Goal: Task Accomplishment & Management: Manage account settings

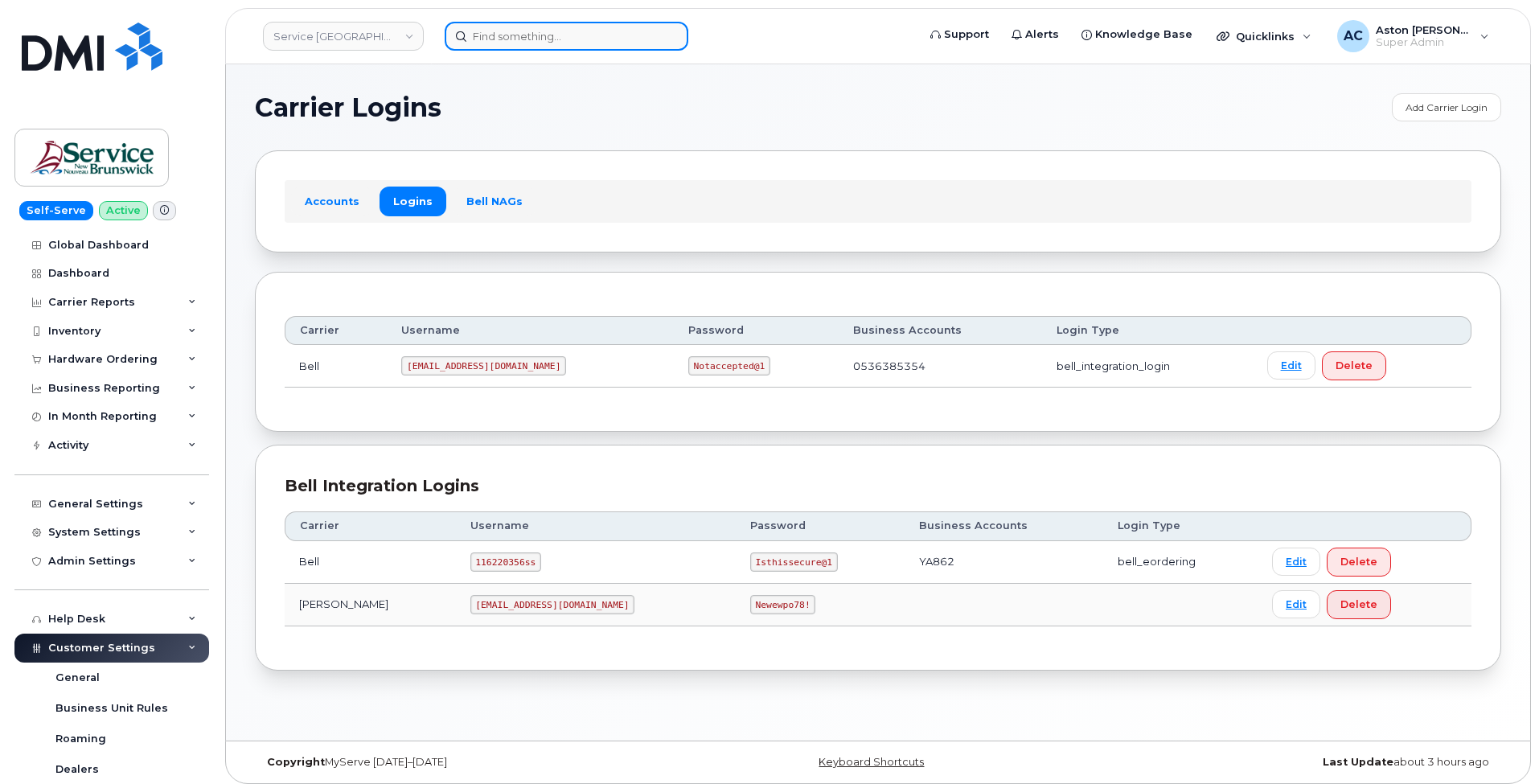
click at [531, 43] on input at bounding box center [566, 35] width 243 height 28
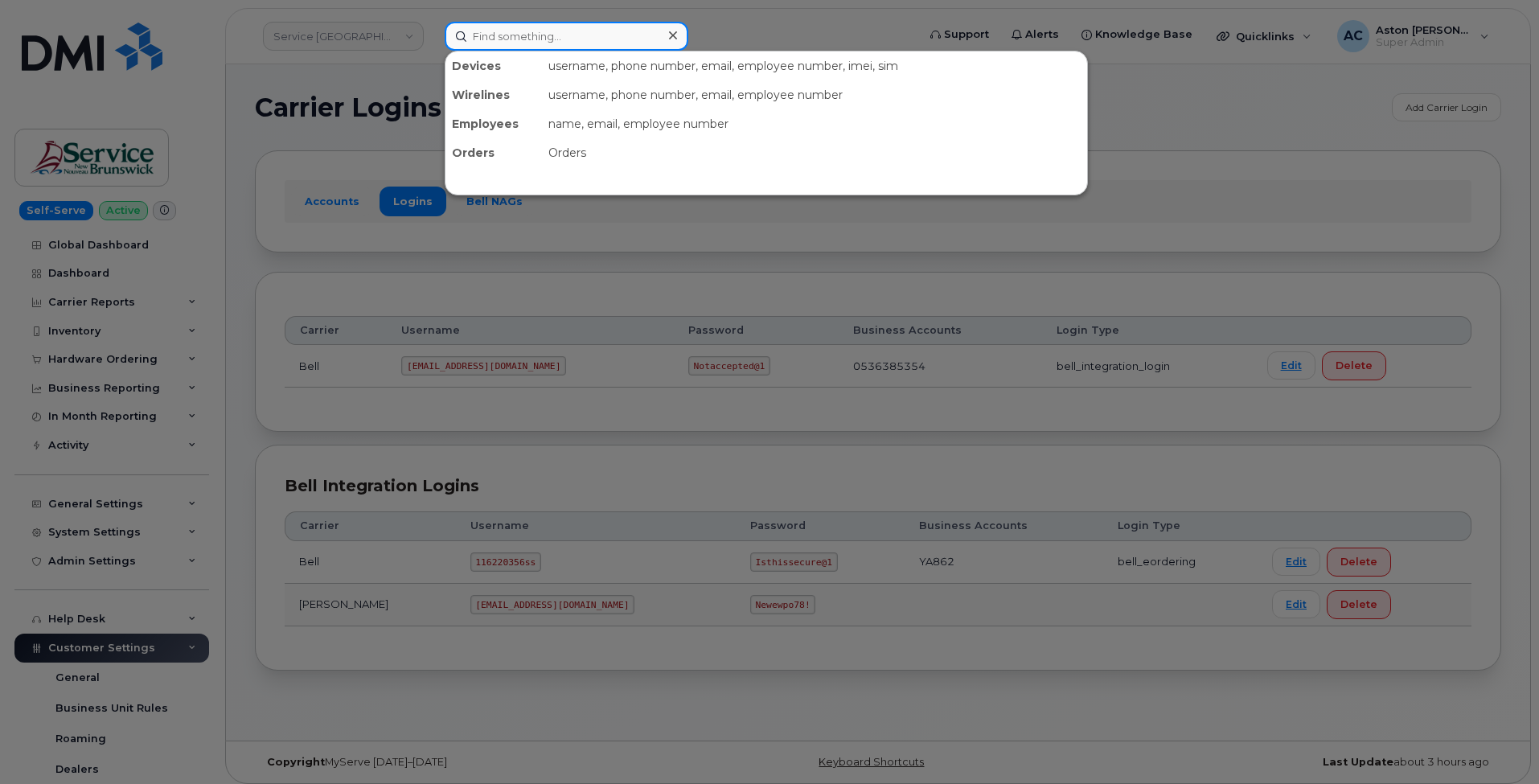
paste input "SNB CAN"
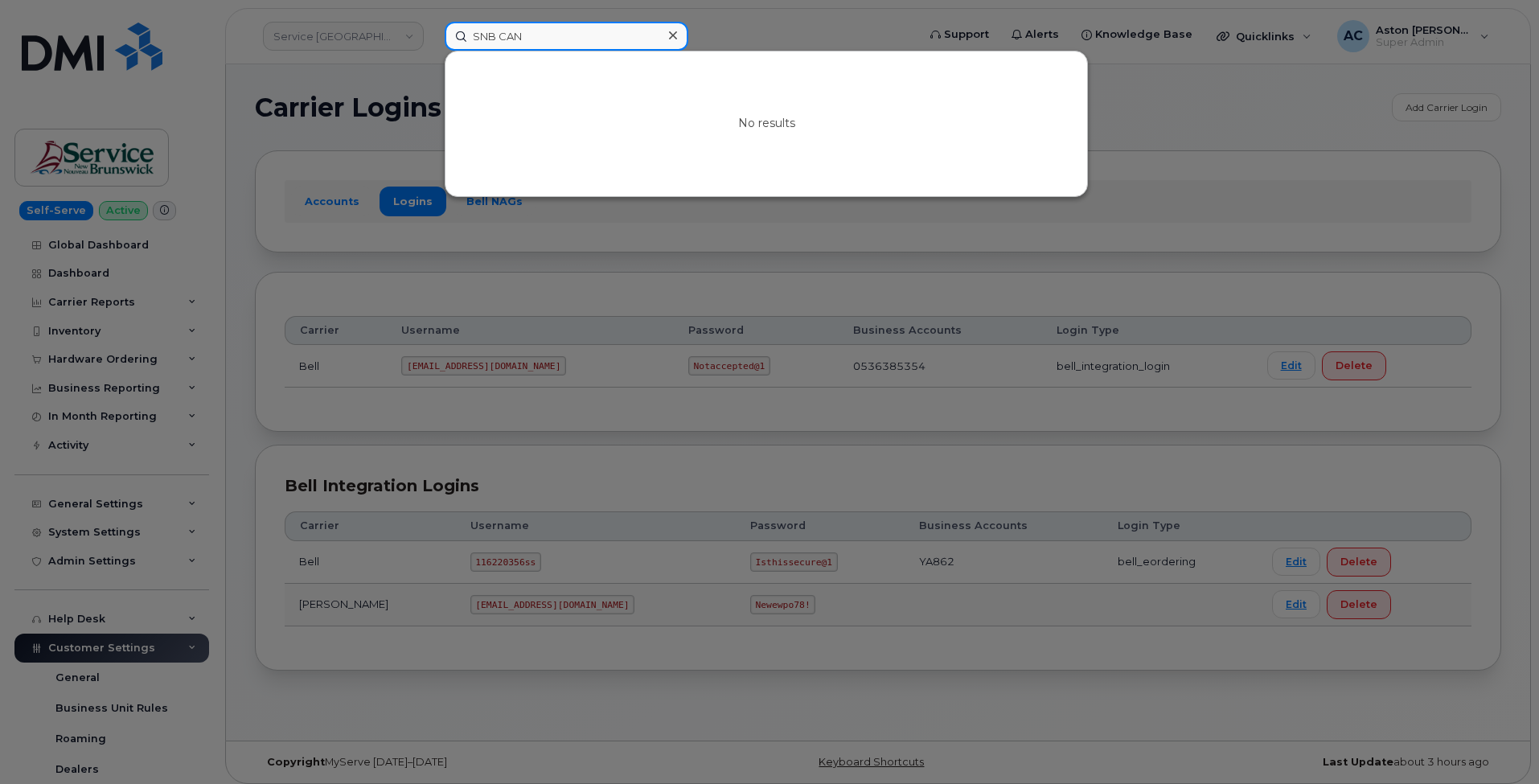
type input "SNB CAN"
click at [348, 40] on div at bounding box center [770, 392] width 1539 height 784
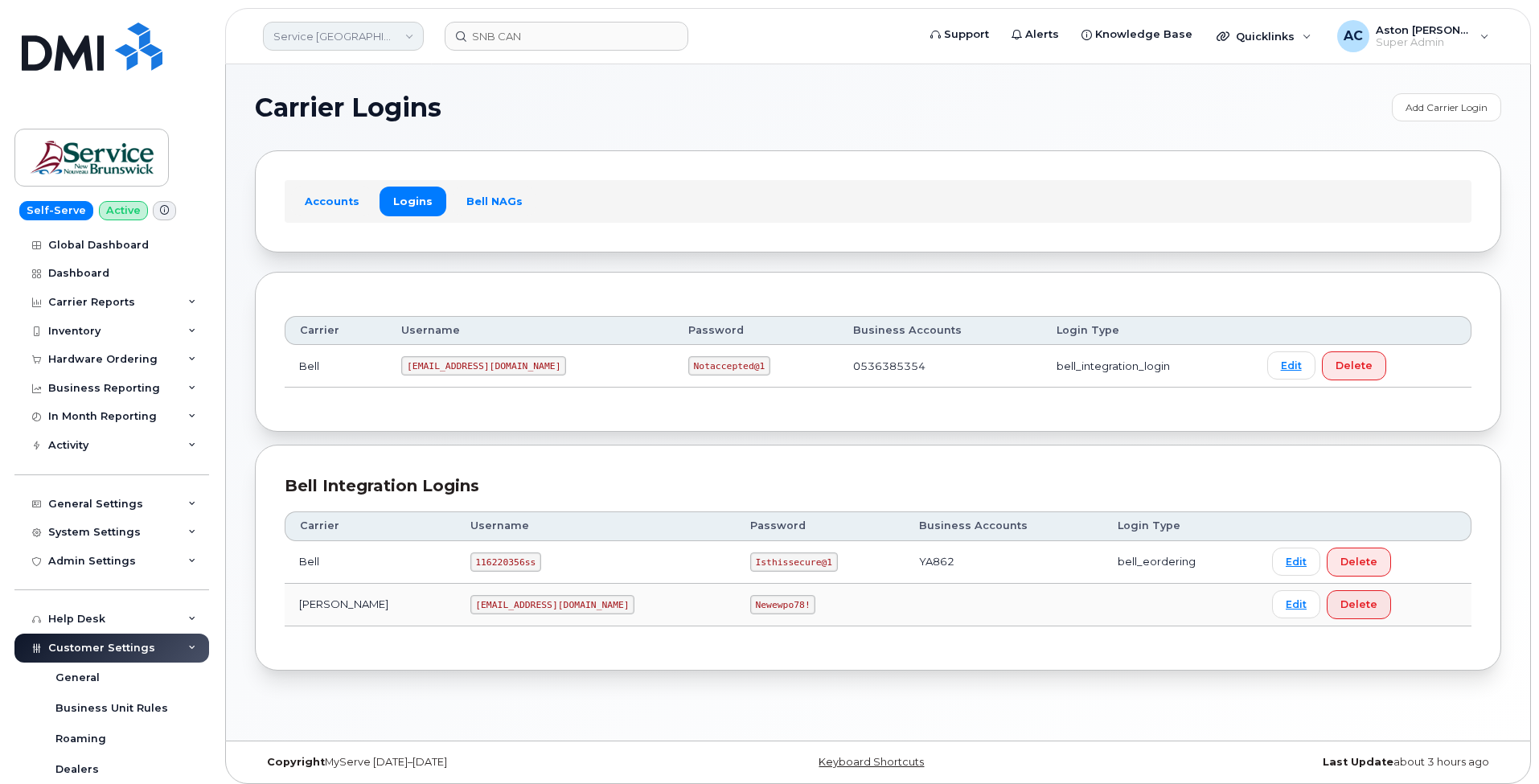
click at [348, 39] on link "Service New Brunswick (SNB)" at bounding box center [344, 35] width 161 height 28
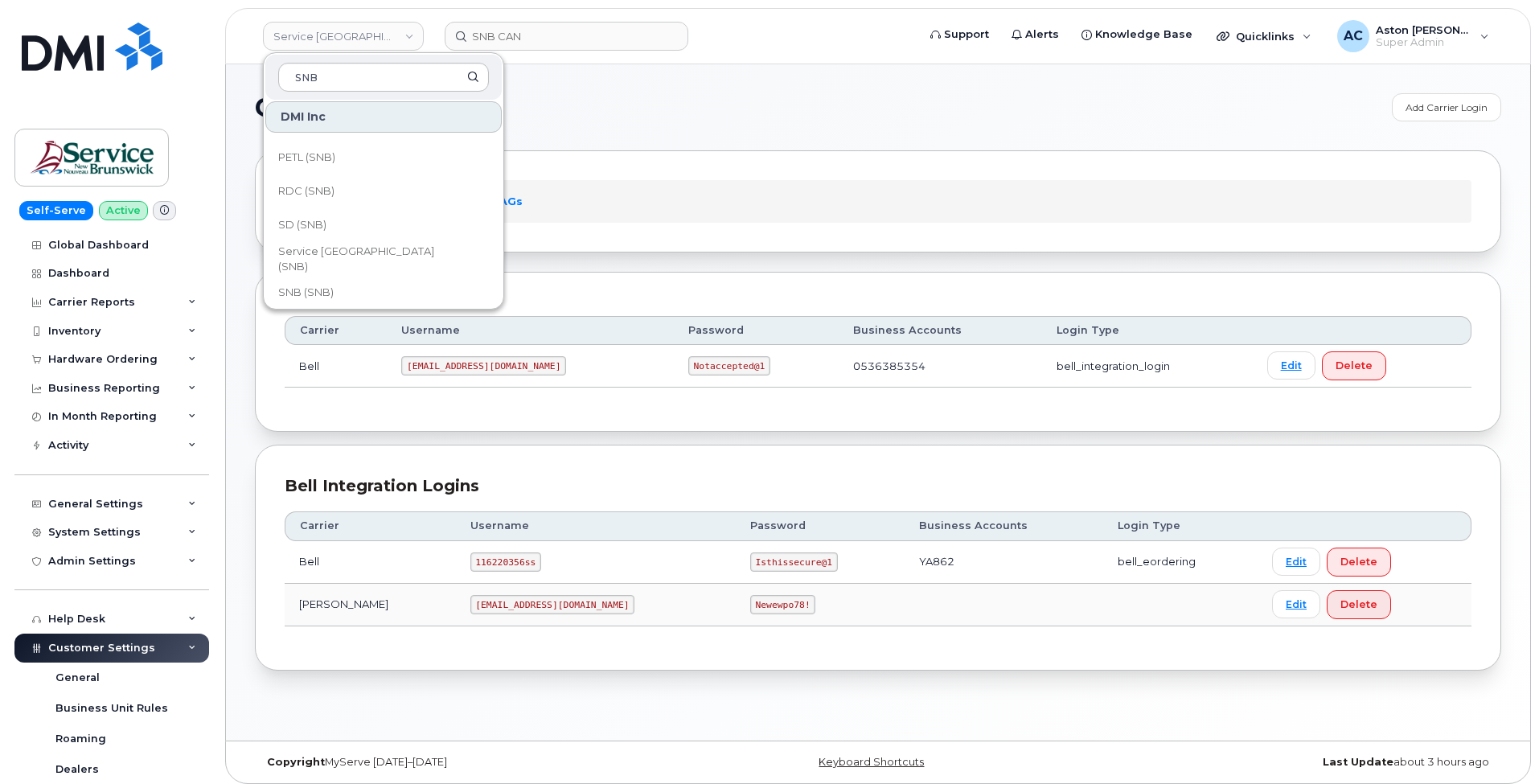
scroll to position [779, 0]
type input "SNB"
click at [378, 211] on link "SNB (SNB)" at bounding box center [383, 217] width 237 height 32
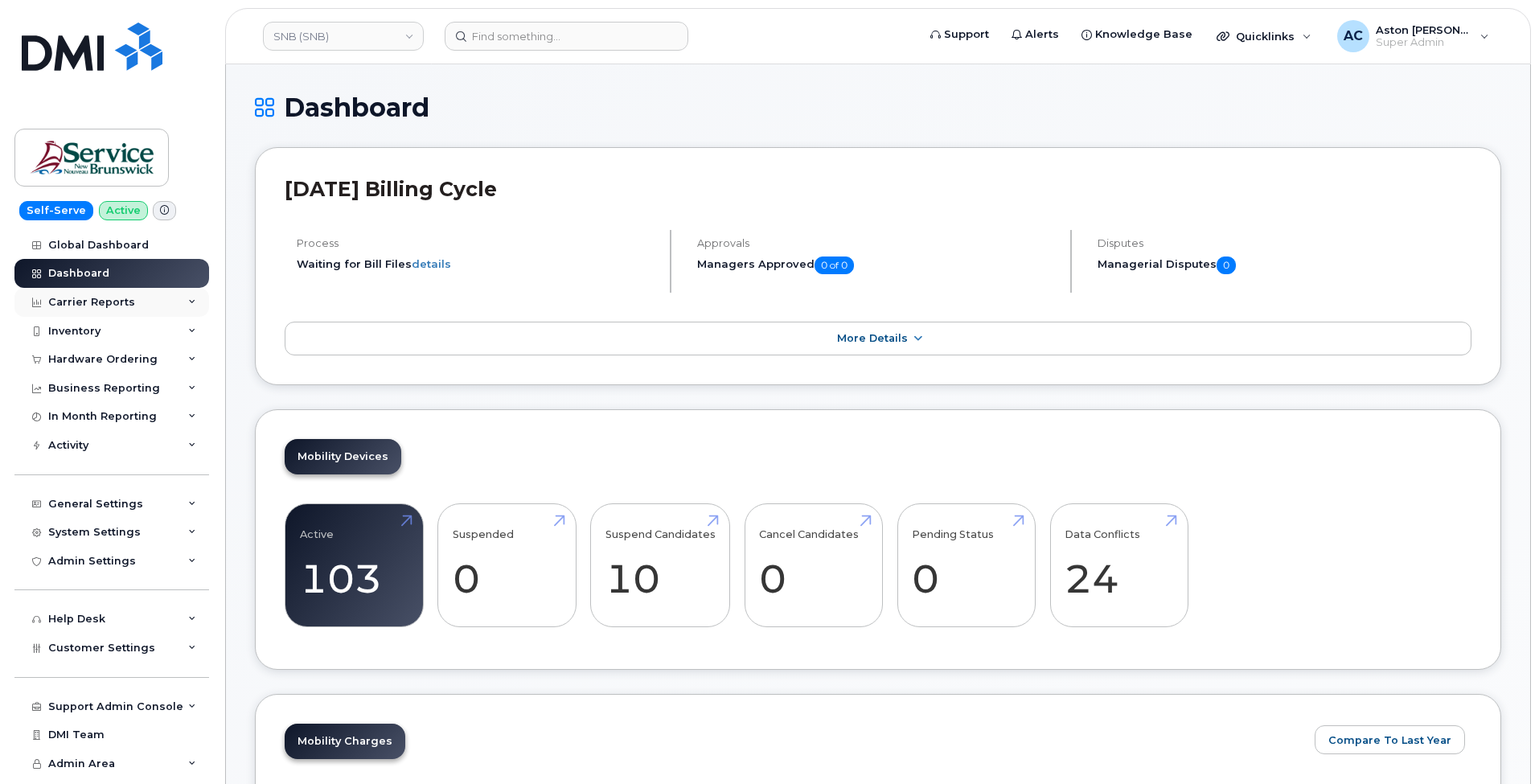
click at [118, 297] on div "Carrier Reports" at bounding box center [91, 301] width 86 height 13
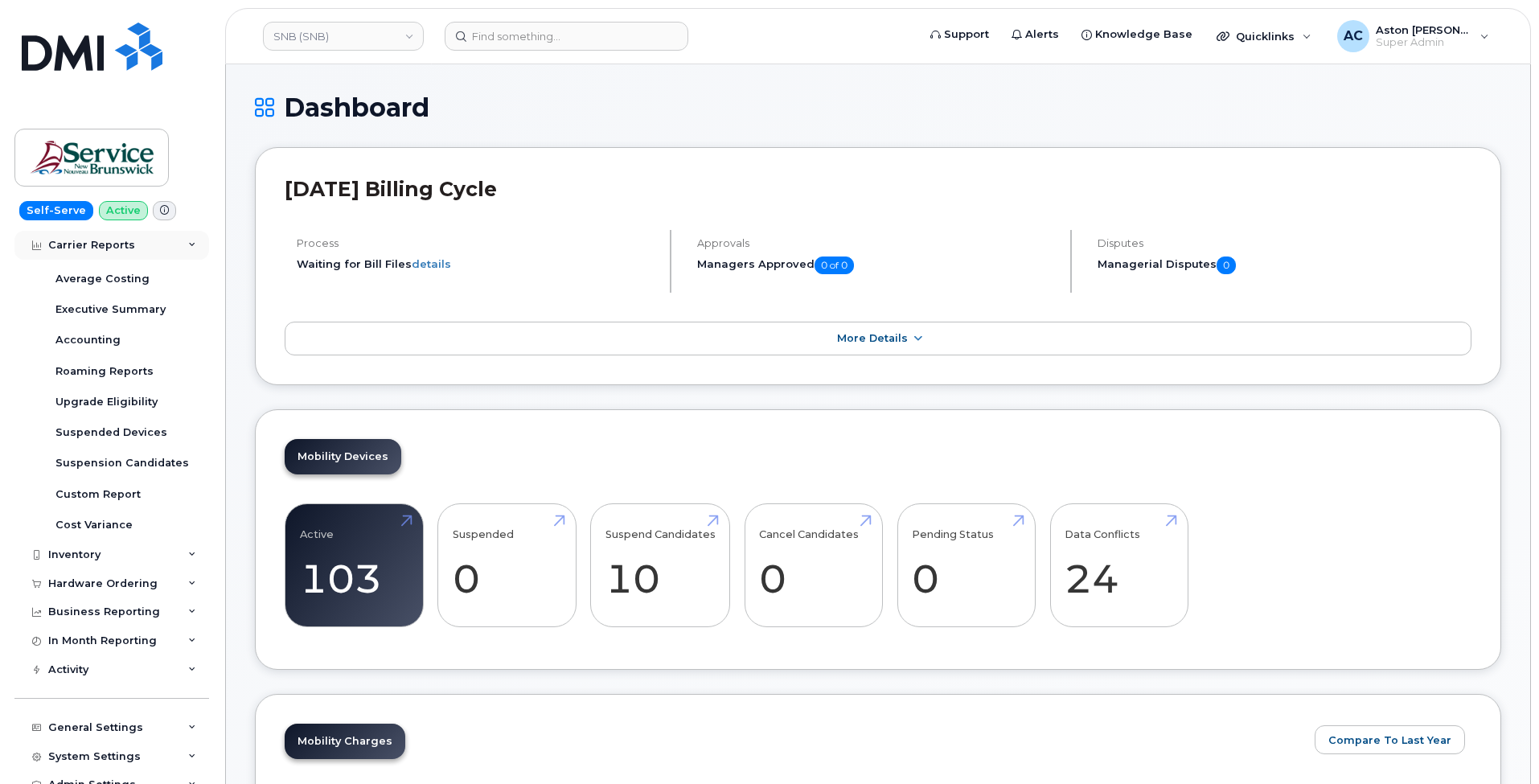
scroll to position [322, 0]
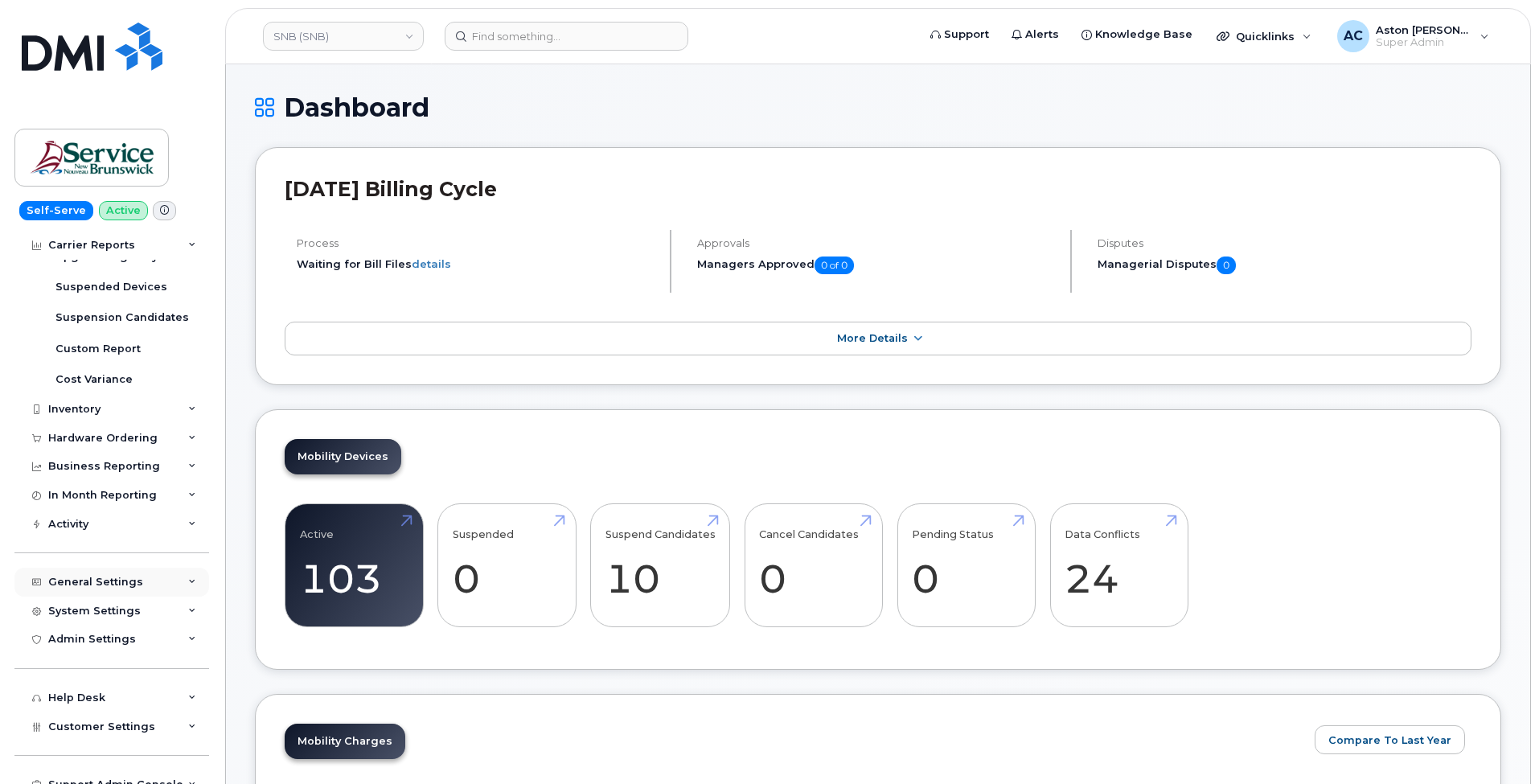
click at [122, 577] on div "General Settings" at bounding box center [95, 581] width 95 height 13
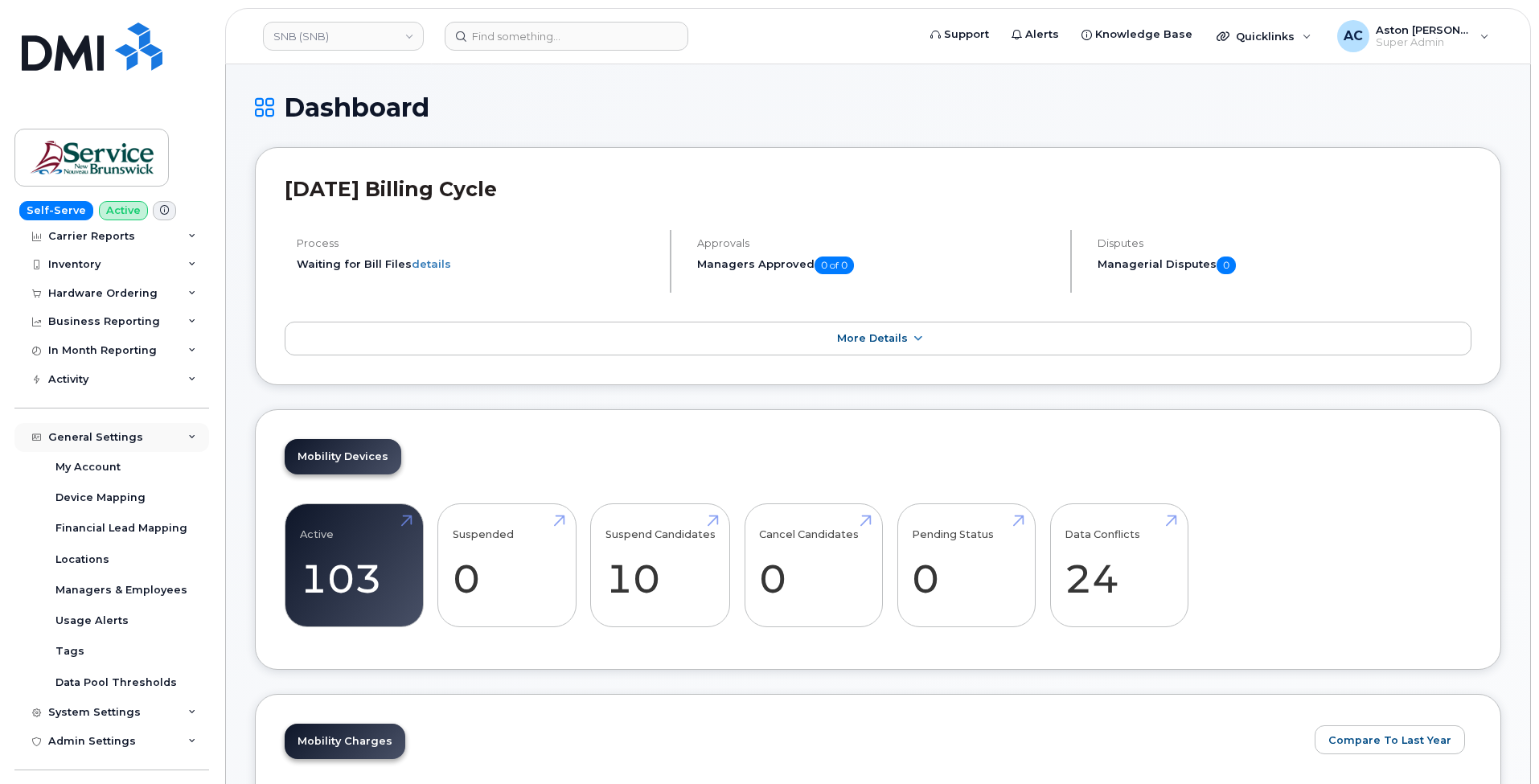
scroll to position [482, 0]
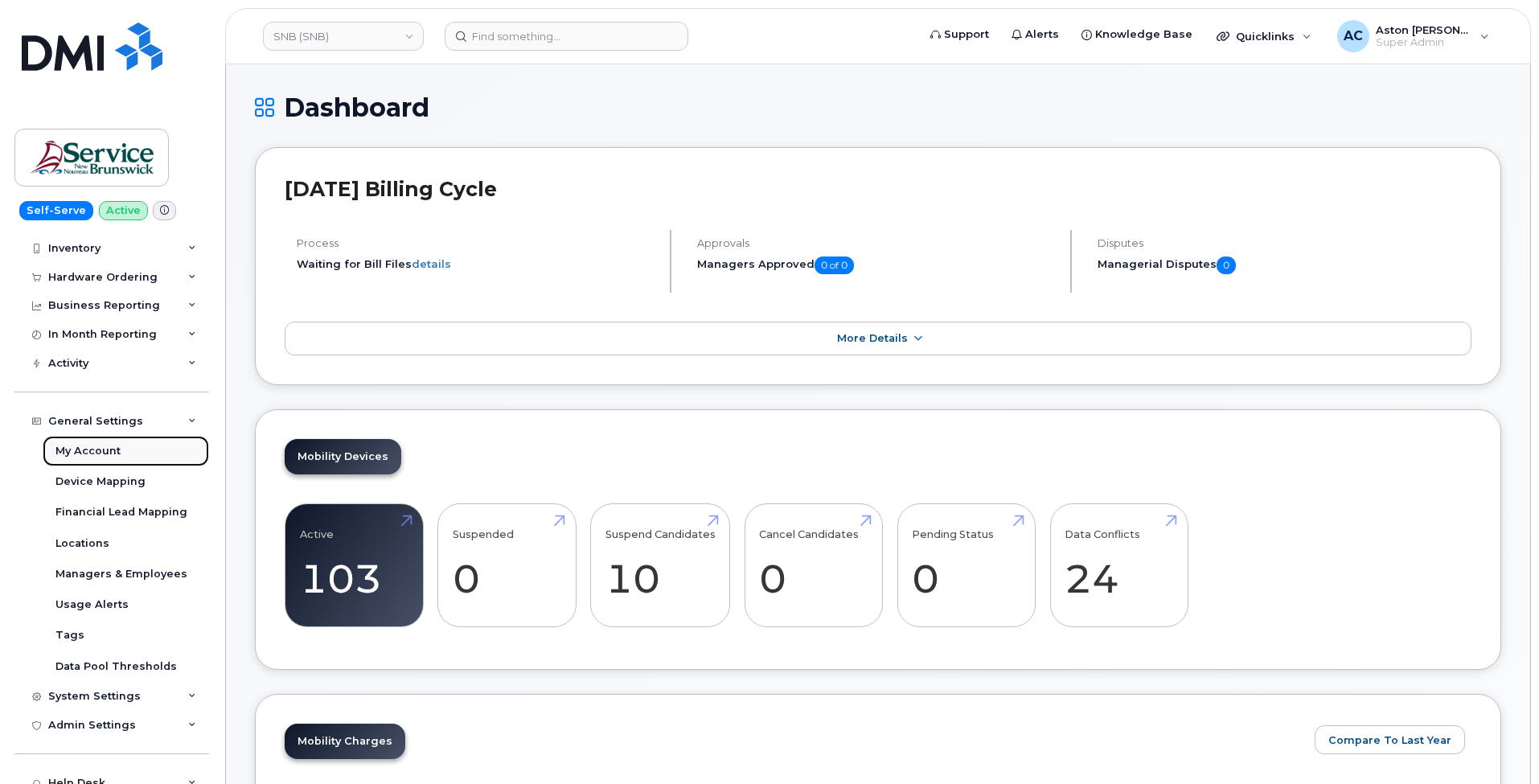
click at [106, 450] on div "My Account" at bounding box center [88, 450] width 65 height 15
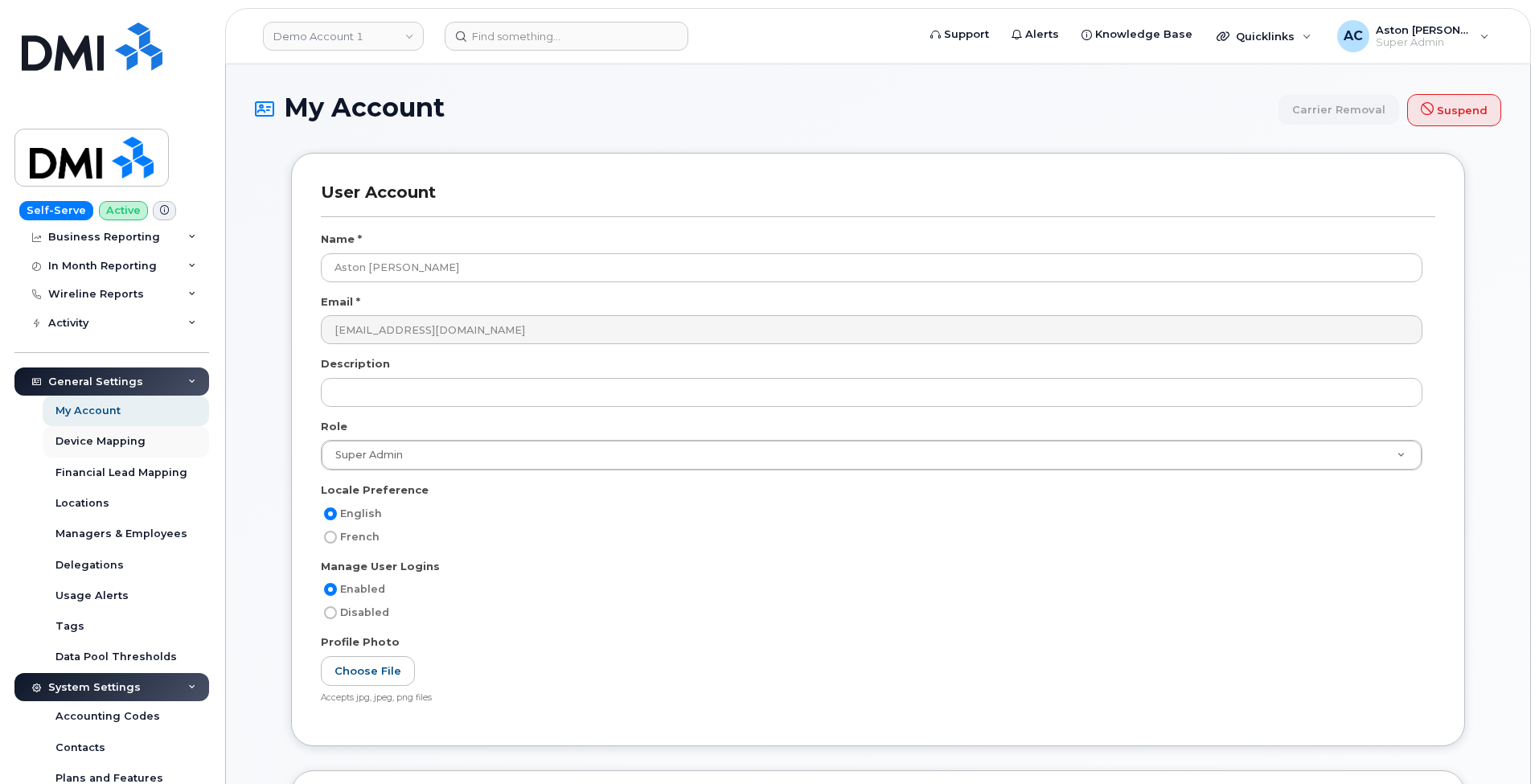
scroll to position [322, 0]
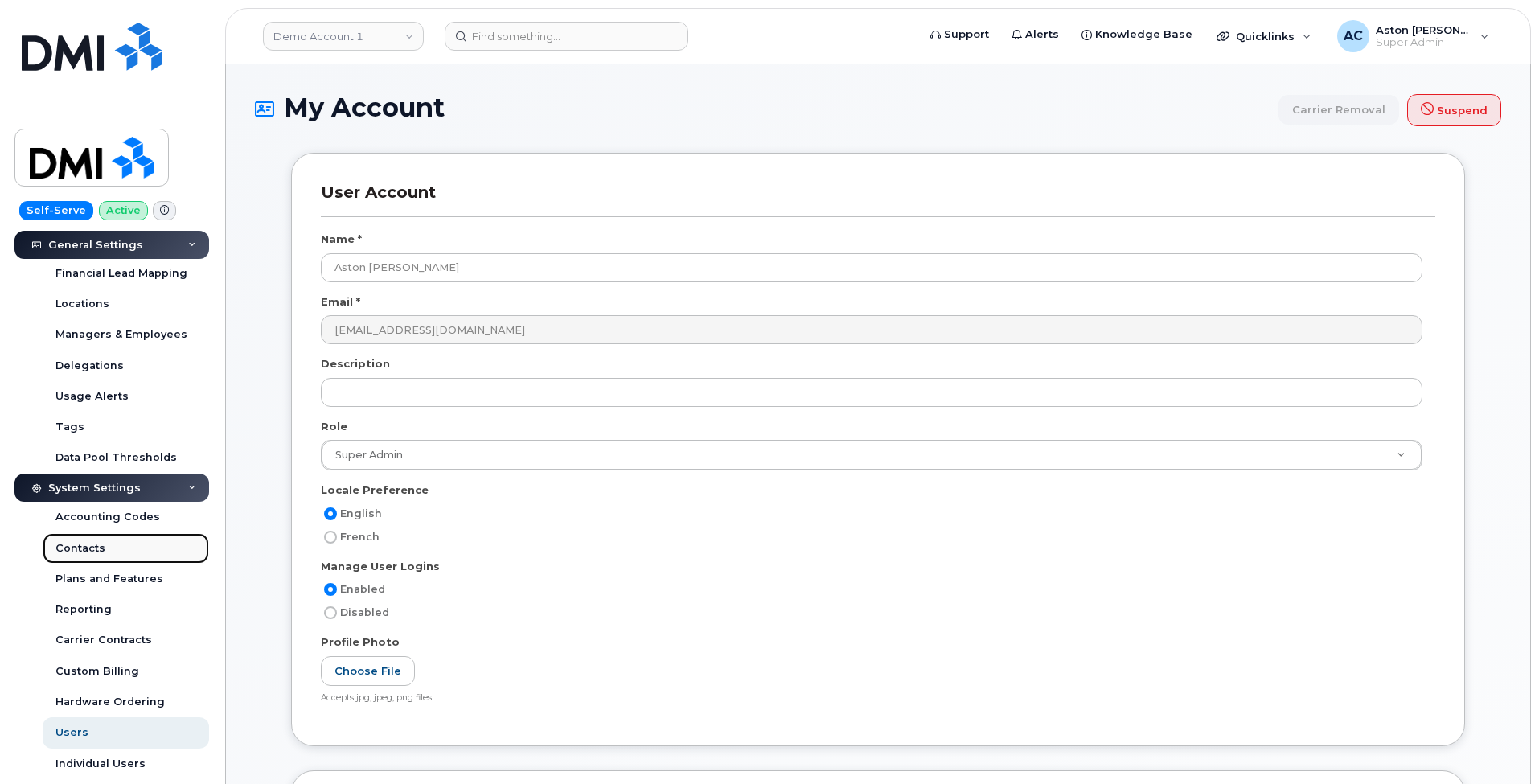
click at [107, 545] on link "Contacts" at bounding box center [126, 548] width 167 height 30
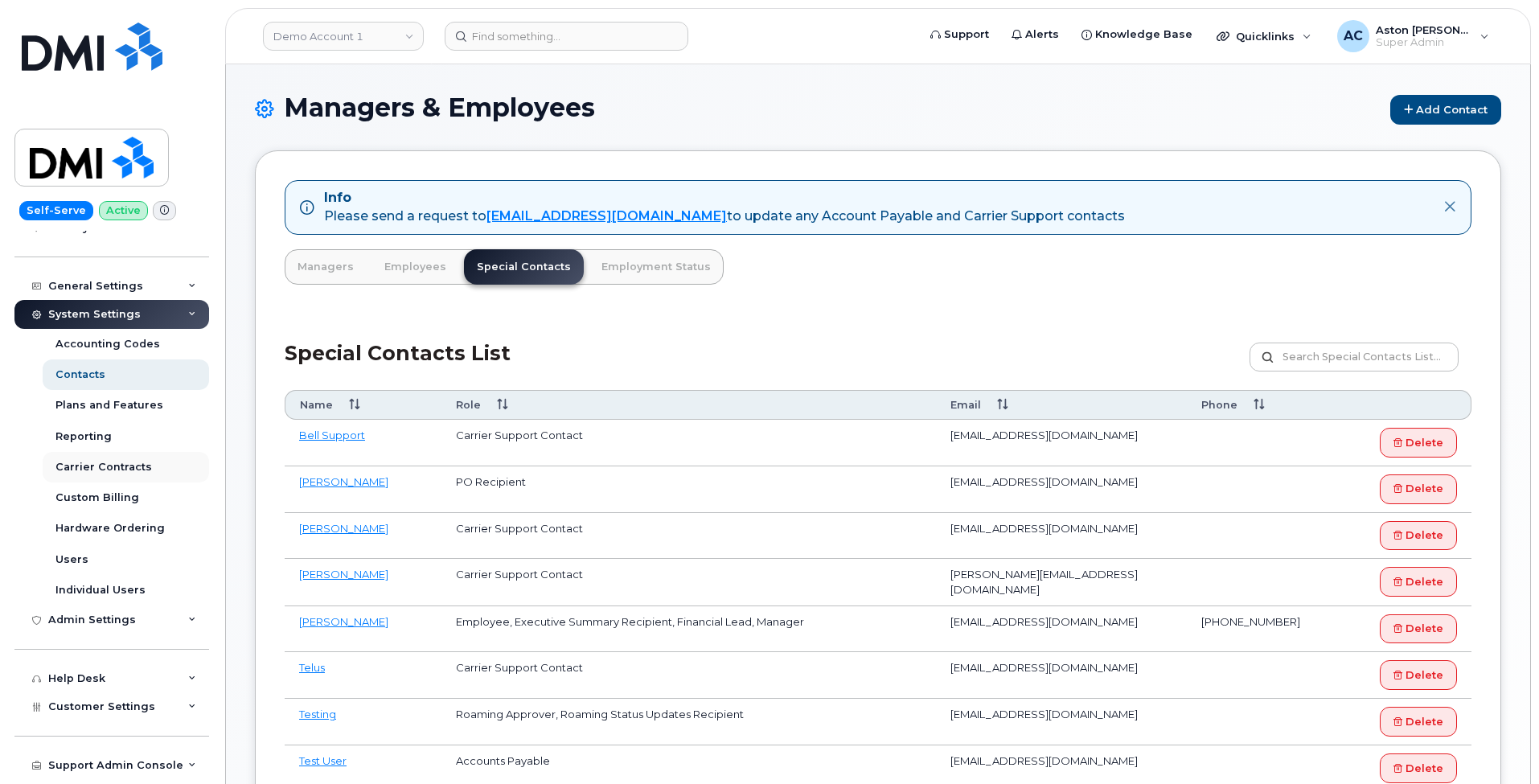
scroll to position [241, 0]
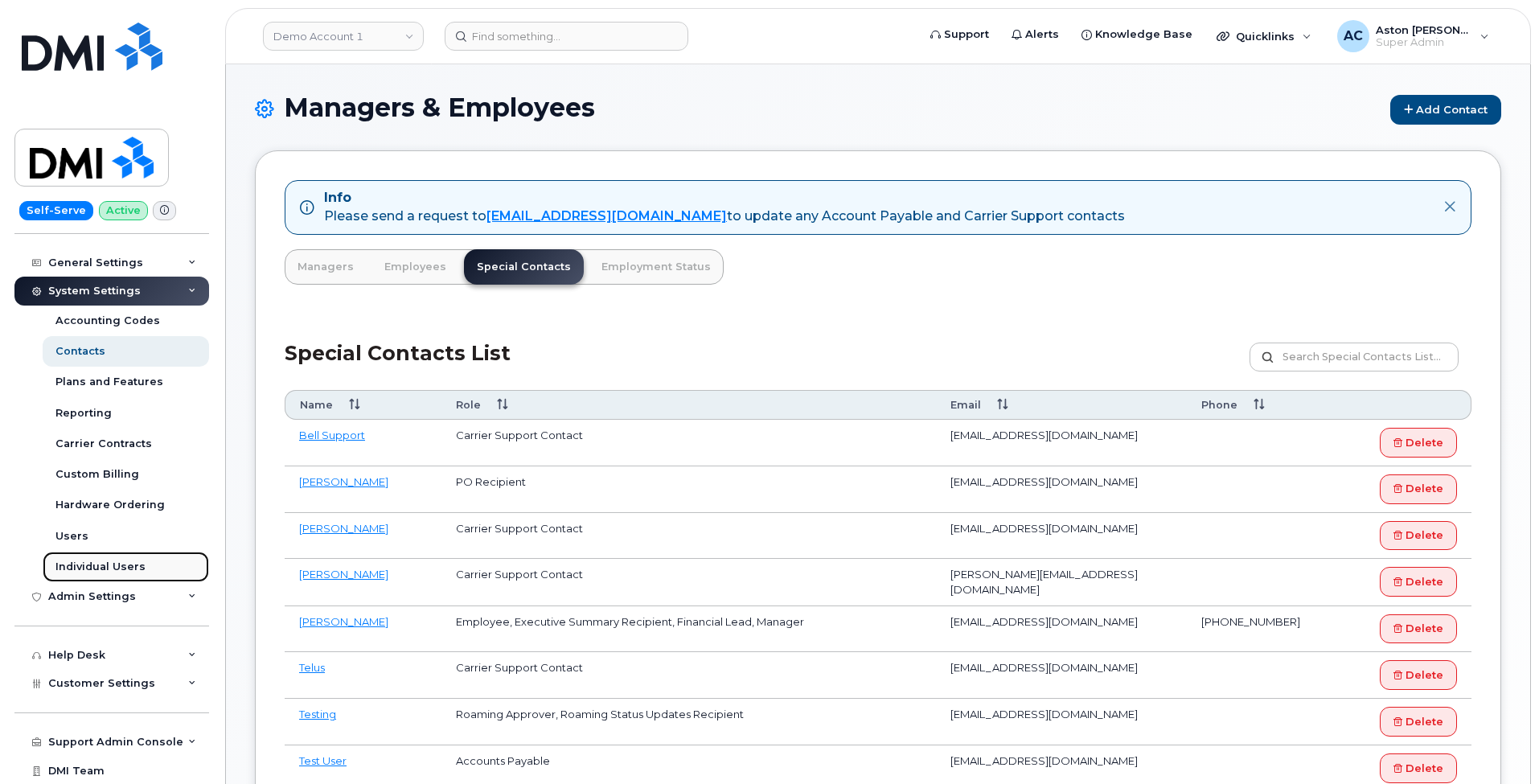
click at [132, 564] on div "Individual Users" at bounding box center [101, 566] width 90 height 15
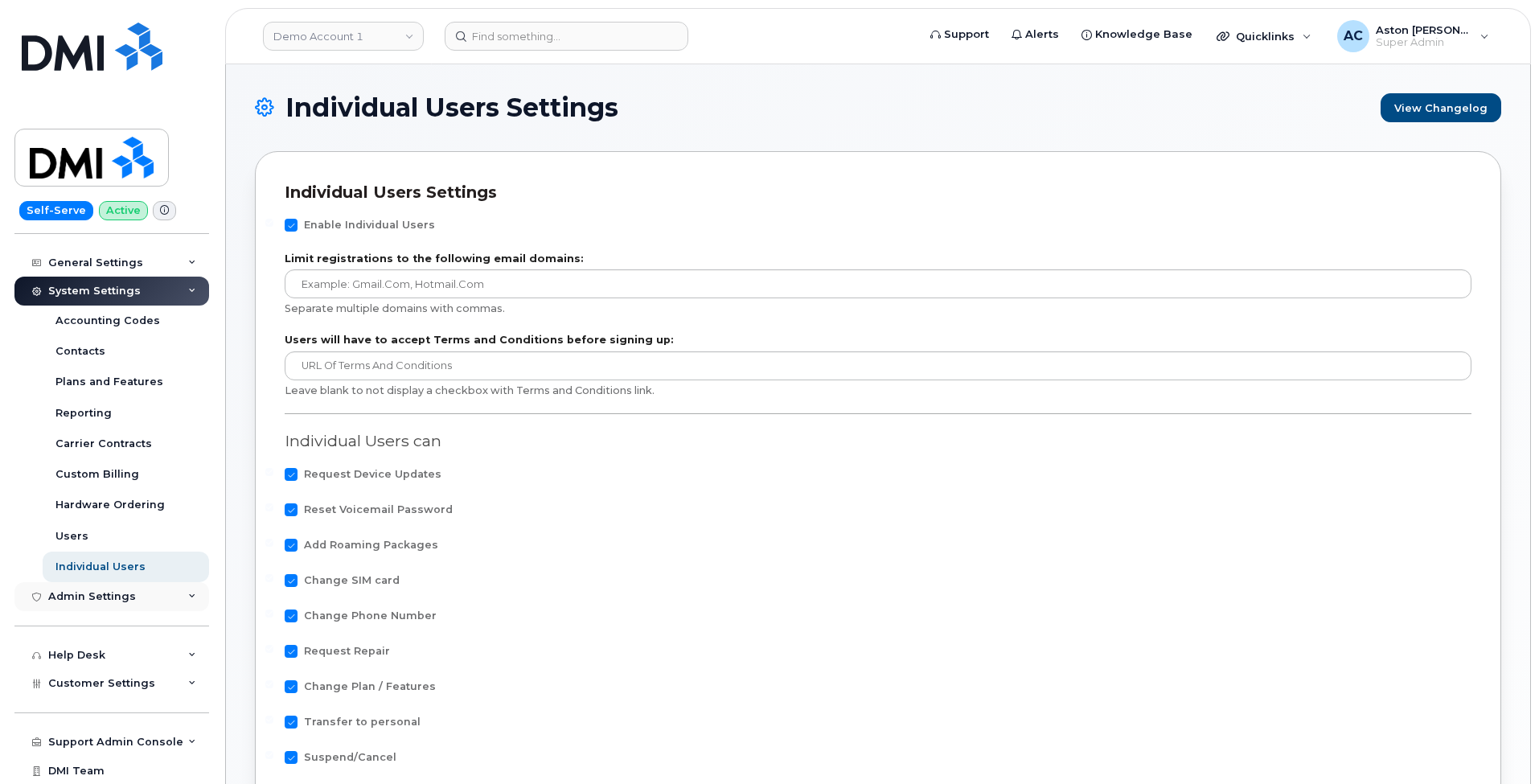
click at [109, 589] on div "Admin Settings" at bounding box center [112, 596] width 194 height 28
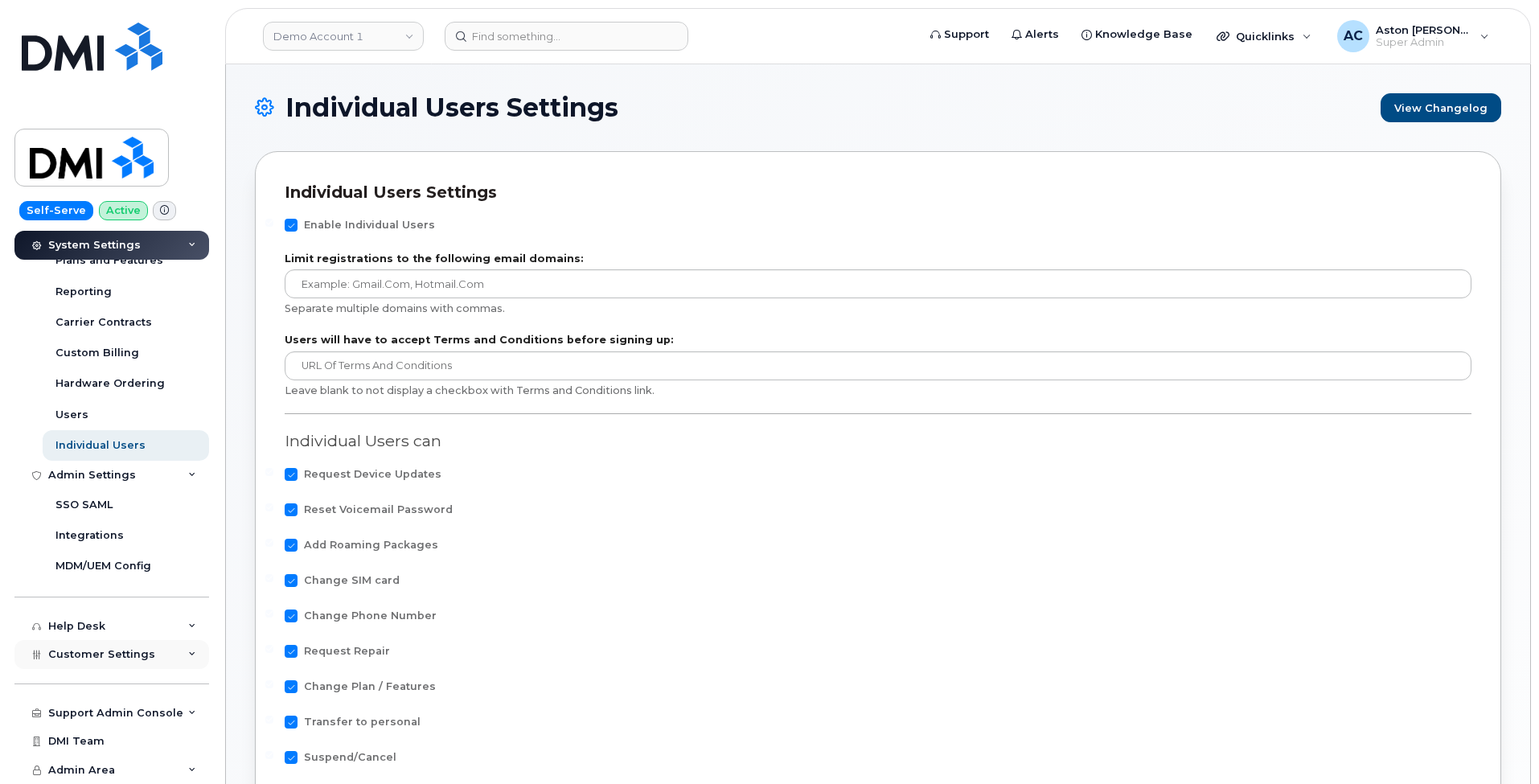
click at [152, 654] on div "Customer Settings" at bounding box center [112, 653] width 194 height 28
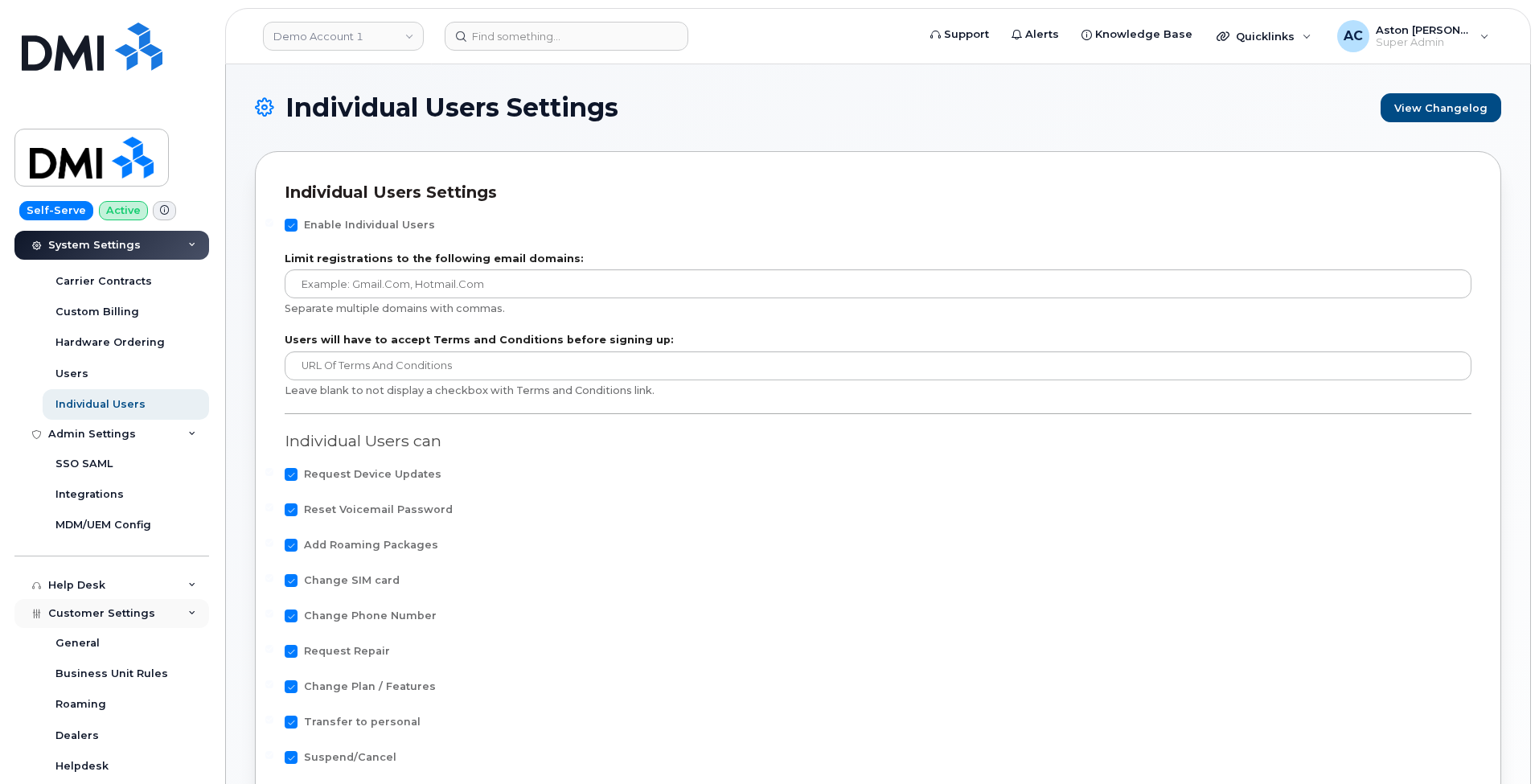
scroll to position [443, 0]
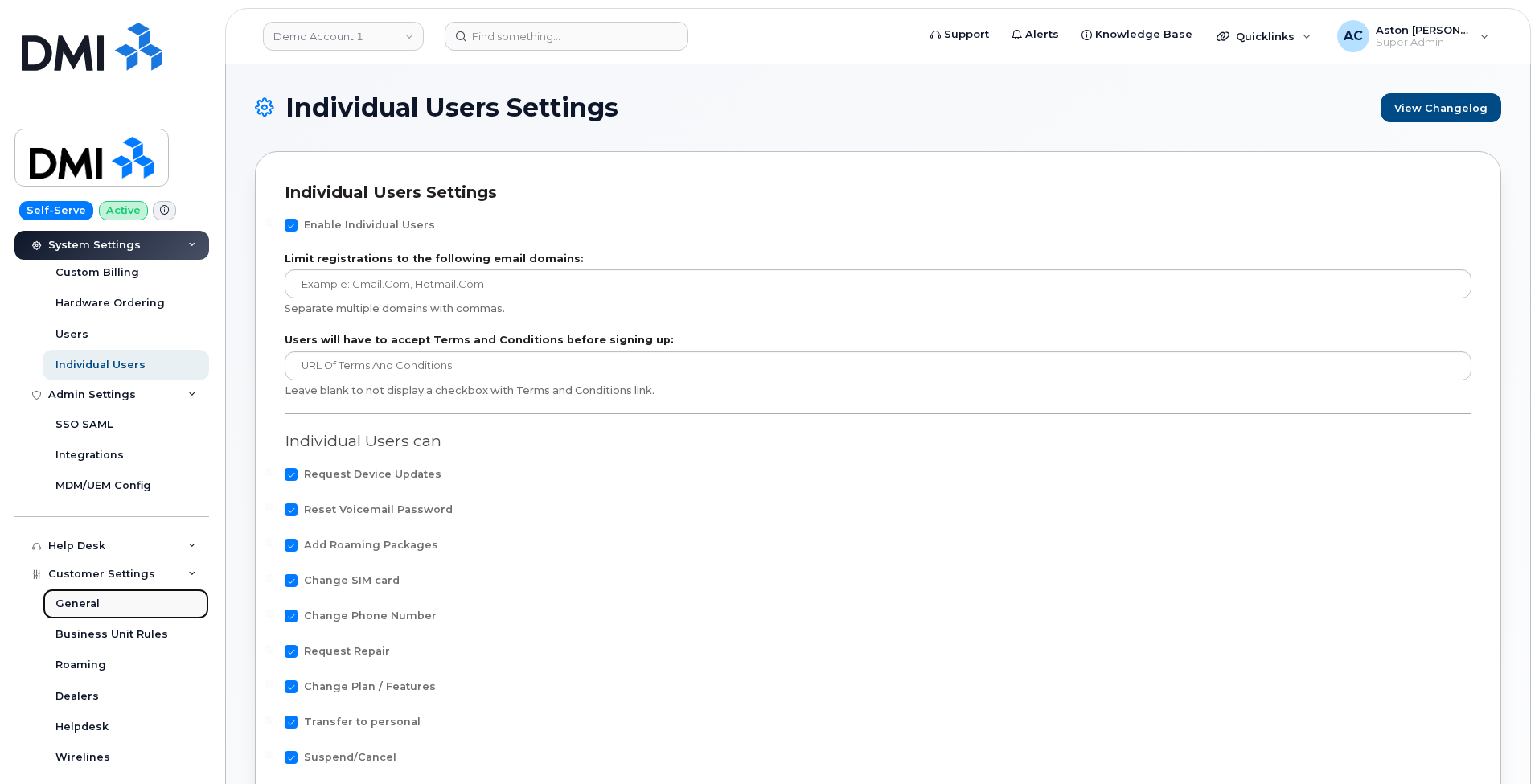
click at [149, 601] on link "General" at bounding box center [126, 603] width 167 height 30
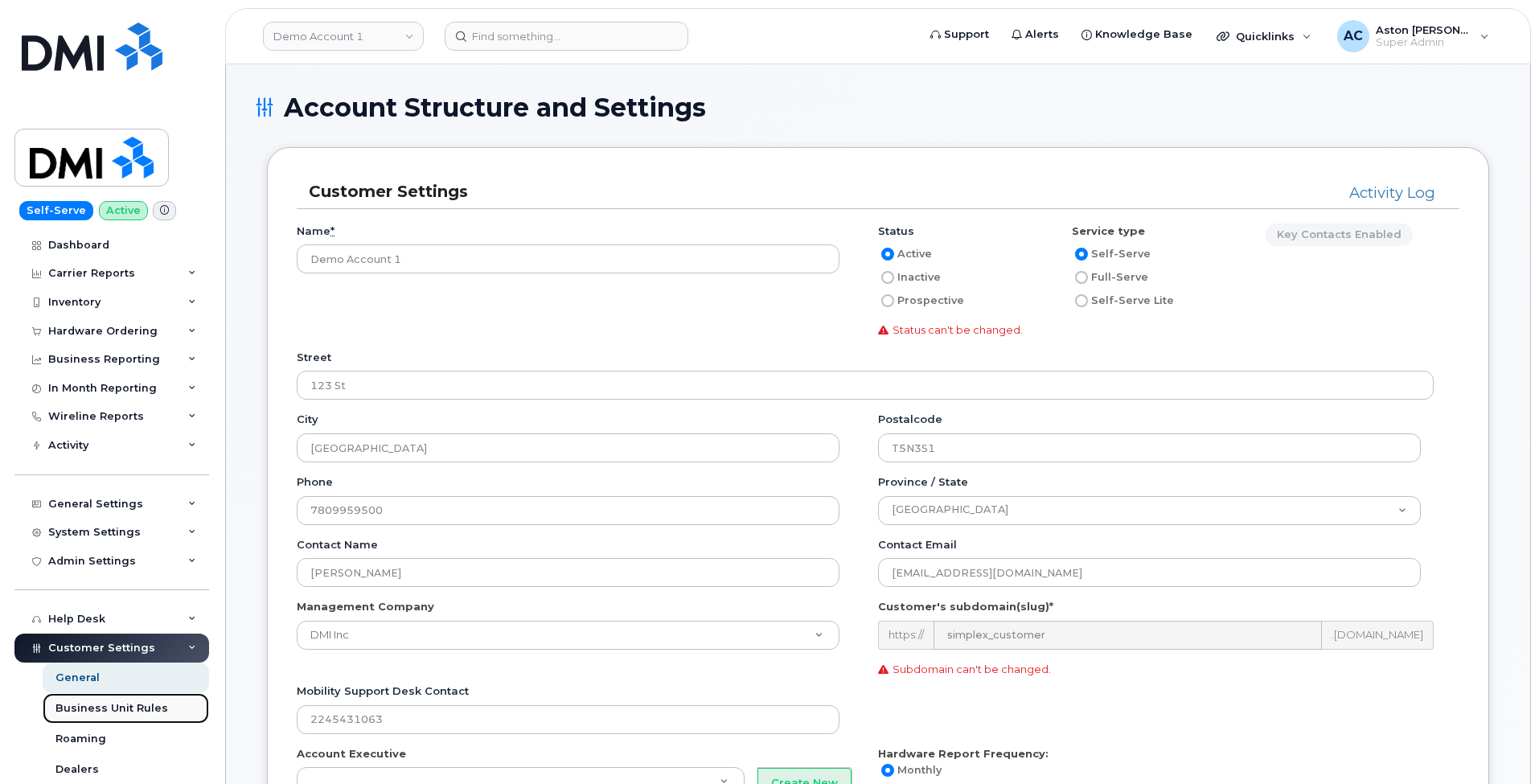
click at [119, 709] on div "Business Unit Rules" at bounding box center [112, 707] width 113 height 15
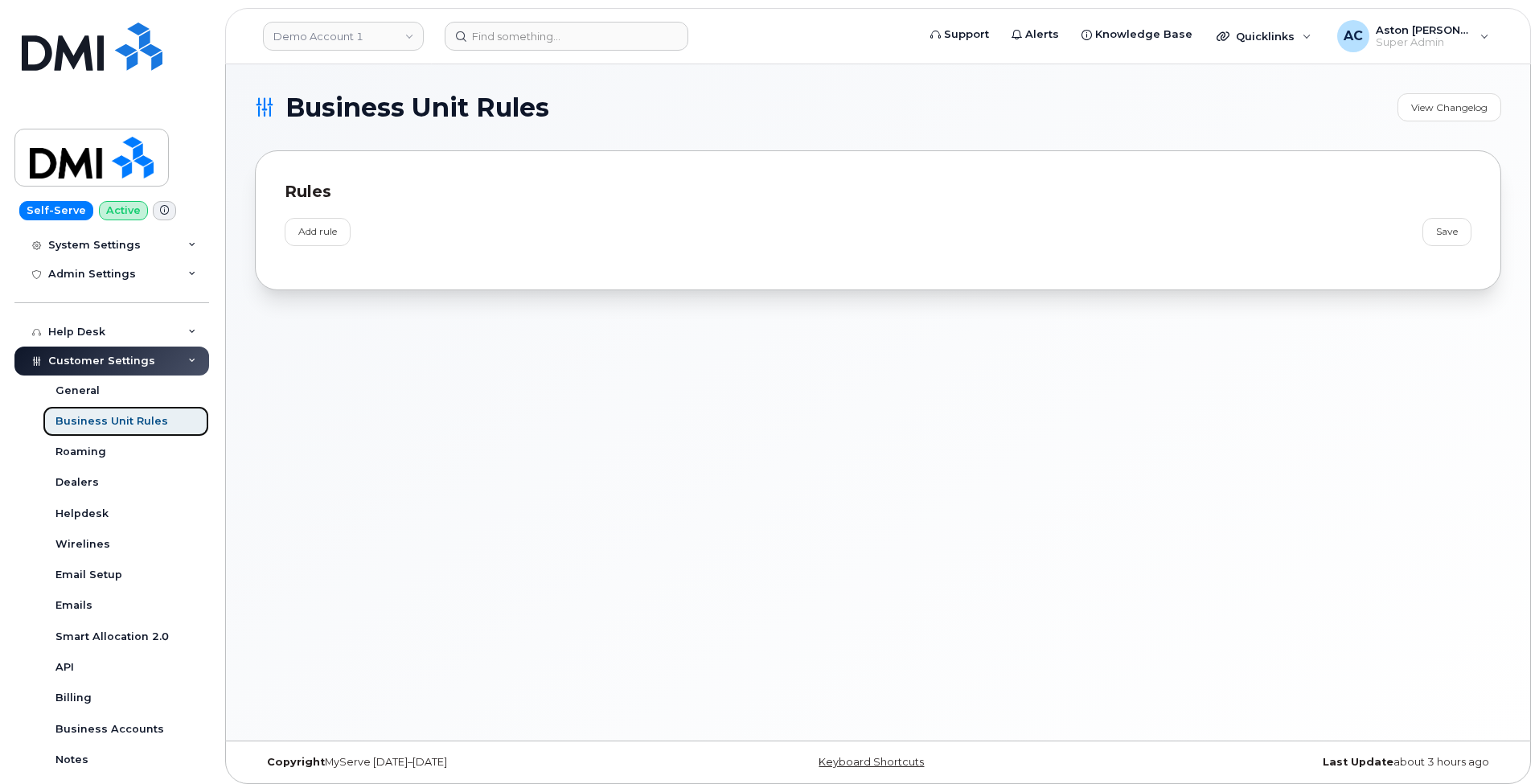
scroll to position [402, 0]
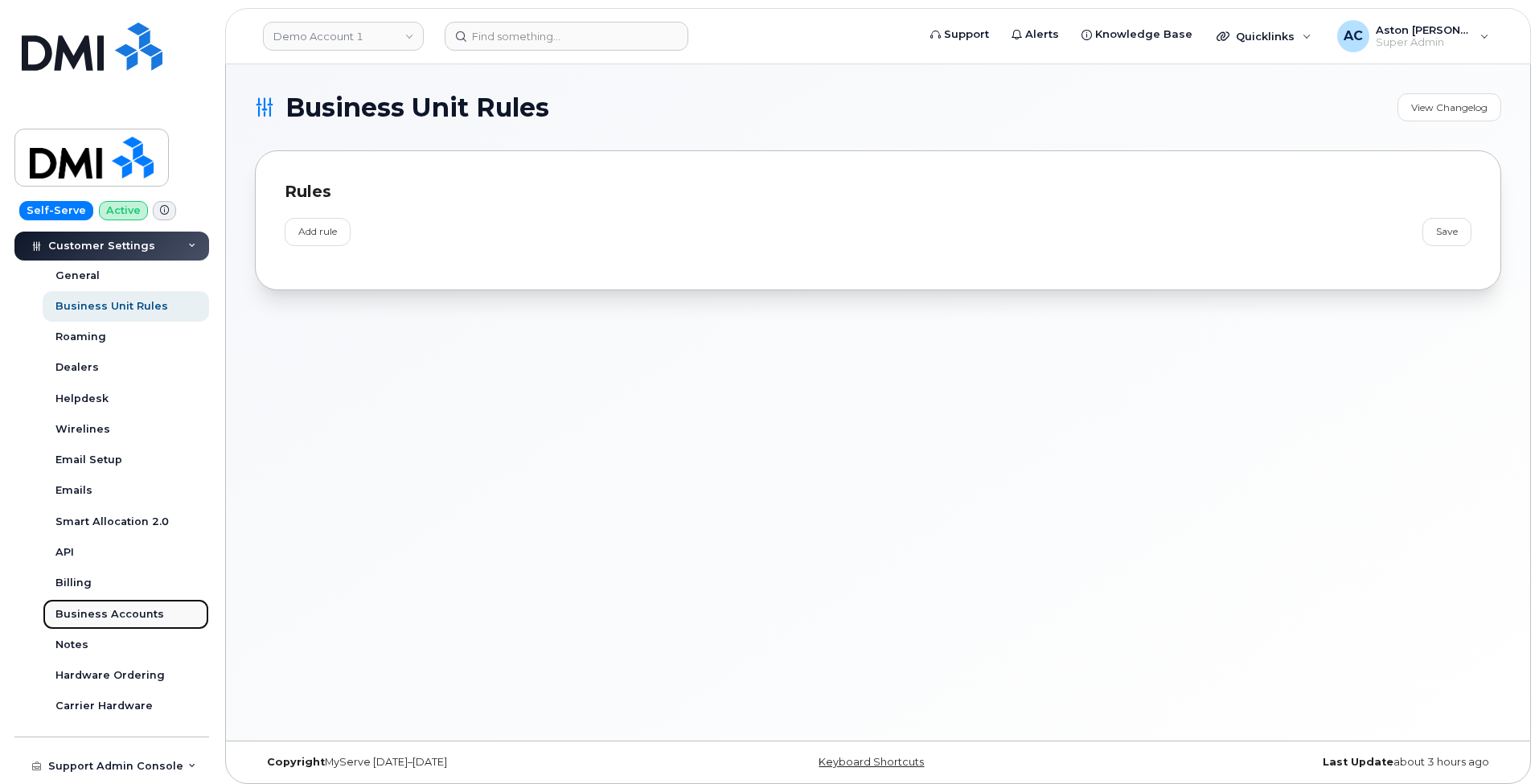
click at [123, 613] on div "Business Accounts" at bounding box center [110, 613] width 109 height 15
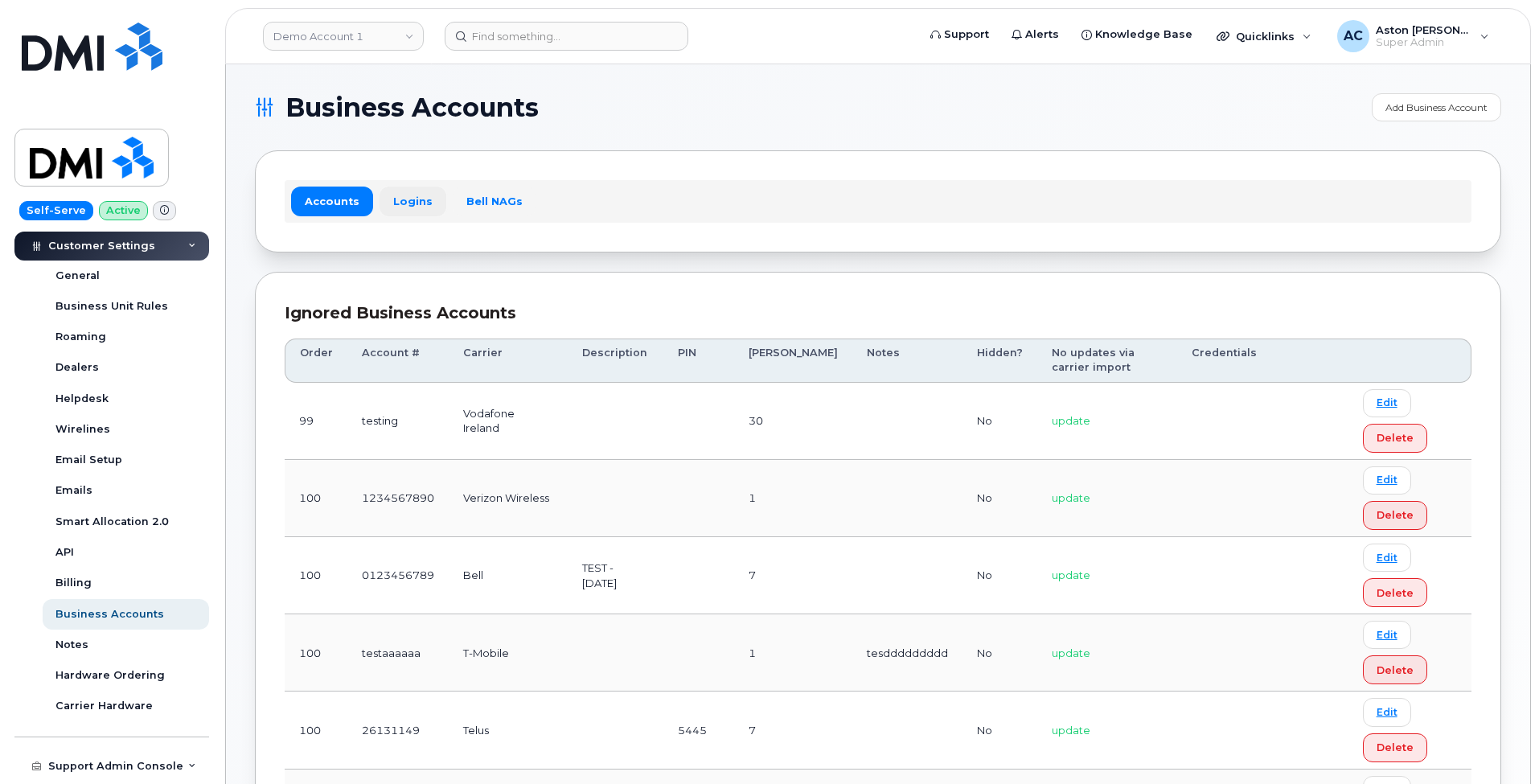
click at [408, 200] on link "Logins" at bounding box center [413, 200] width 67 height 28
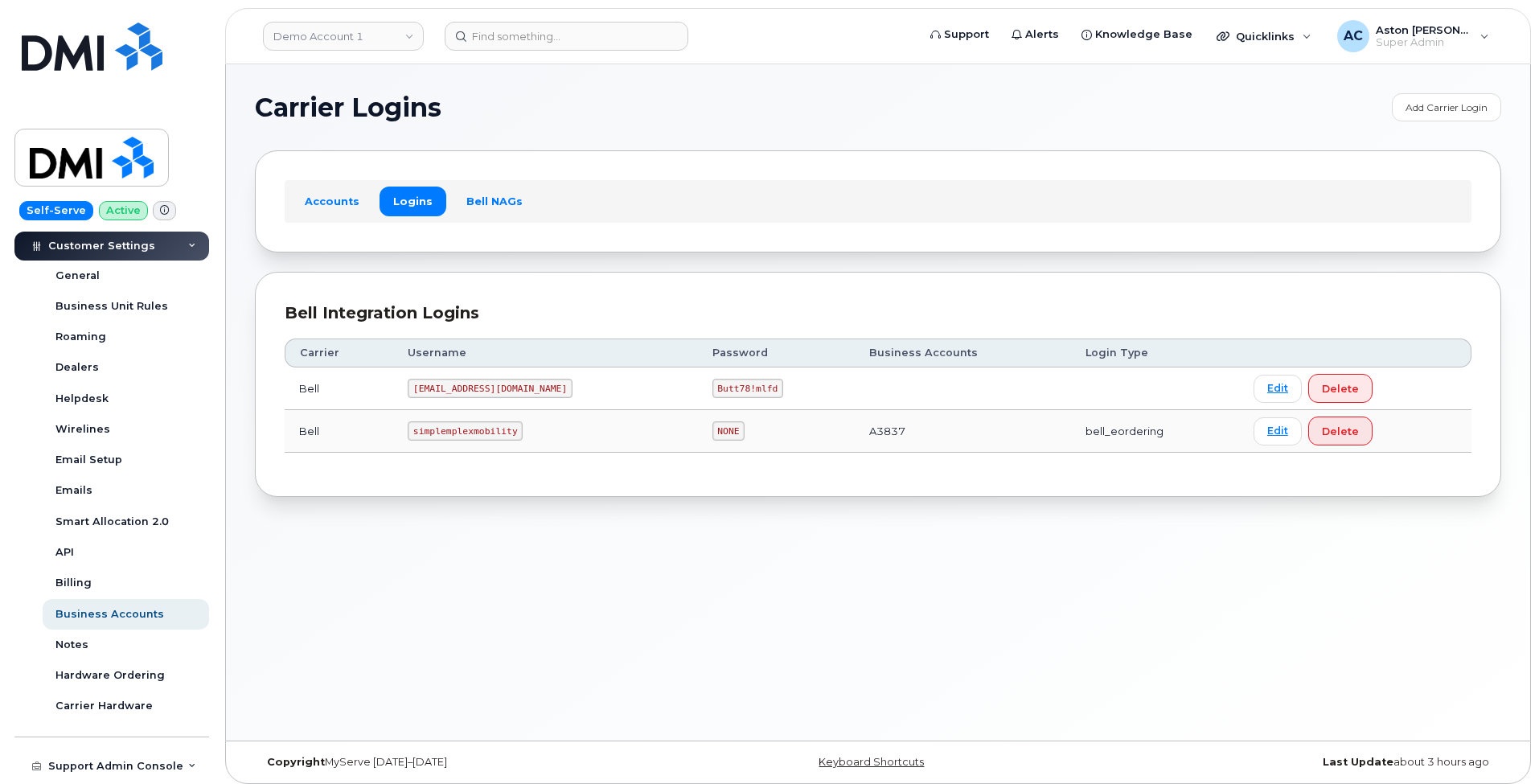
click at [485, 391] on code "MS-selfserve@dminc.com" at bounding box center [490, 389] width 165 height 20
copy code "MS-selfserve@dminc.com"
click at [713, 390] on code "Butt78!mlfd" at bounding box center [748, 389] width 72 height 20
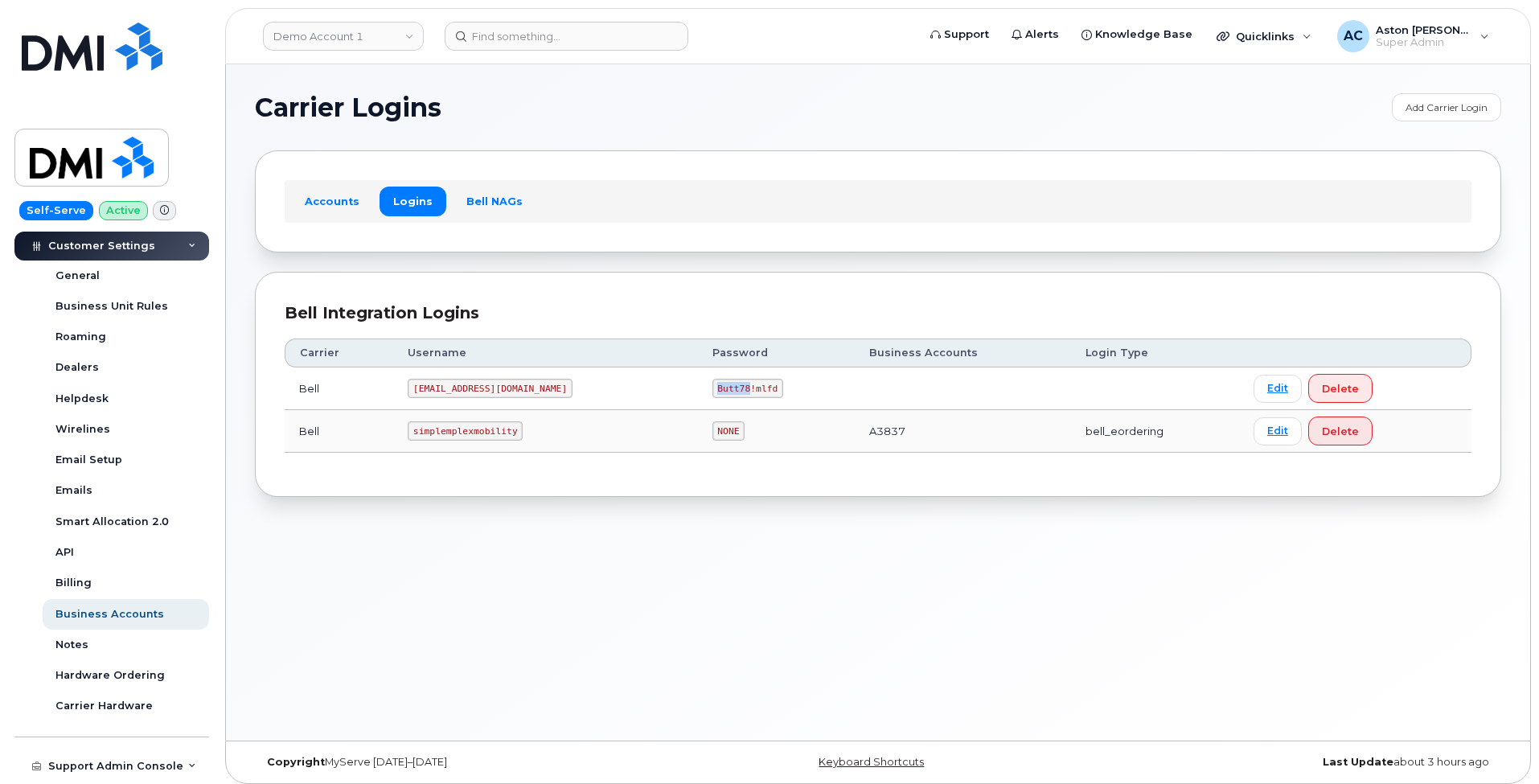
click at [713, 390] on code "Butt78!mlfd" at bounding box center [748, 389] width 72 height 20
copy code "Butt78!mlfd"
click at [473, 430] on code "simplemplexmobility" at bounding box center [464, 431] width 115 height 20
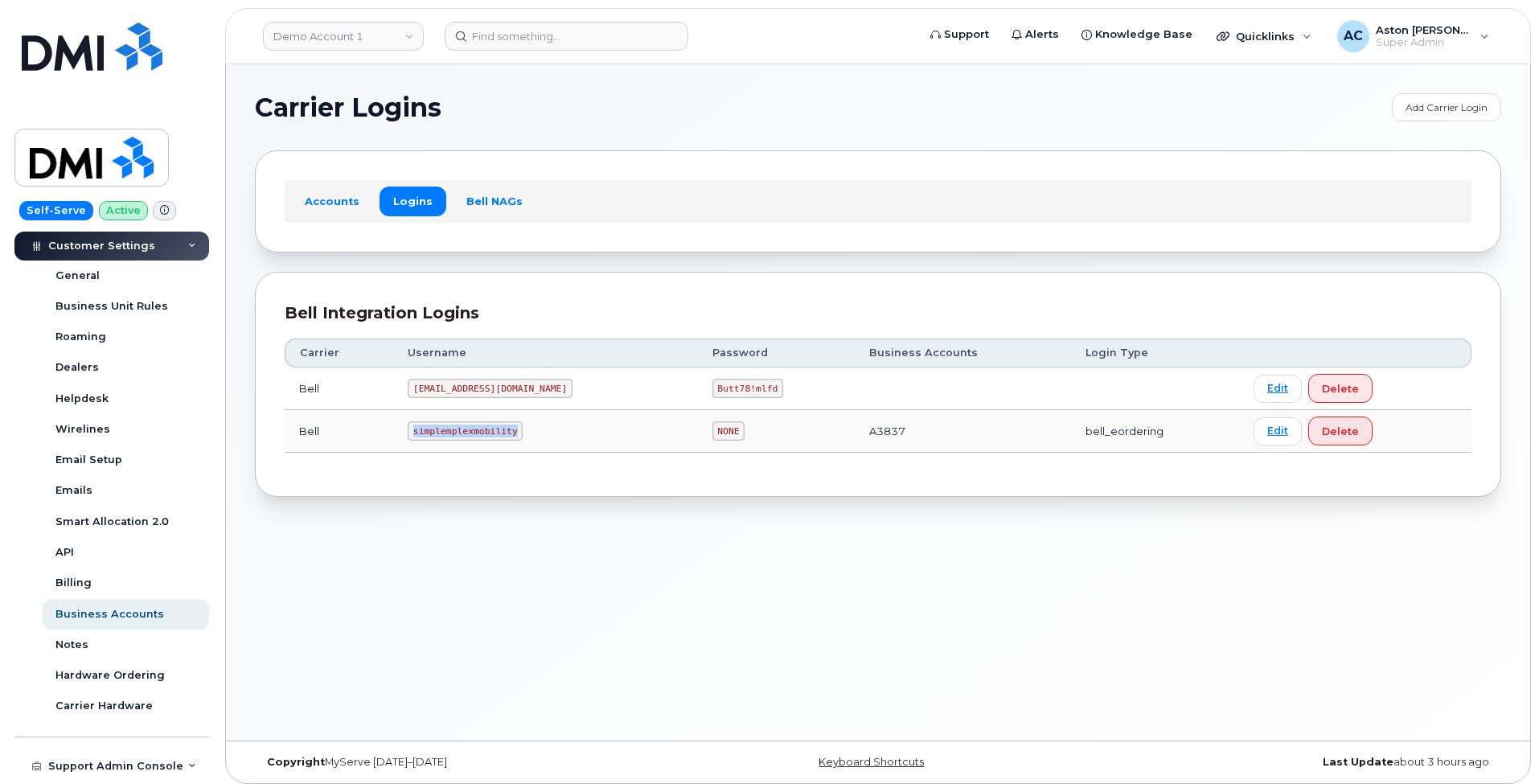
click at [473, 430] on code "simplemplexmobility" at bounding box center [464, 431] width 115 height 20
drag, startPoint x: 473, startPoint y: 430, endPoint x: 420, endPoint y: 383, distance: 70.8
click at [420, 383] on code "MS-selfserve@dminc.com" at bounding box center [490, 389] width 165 height 20
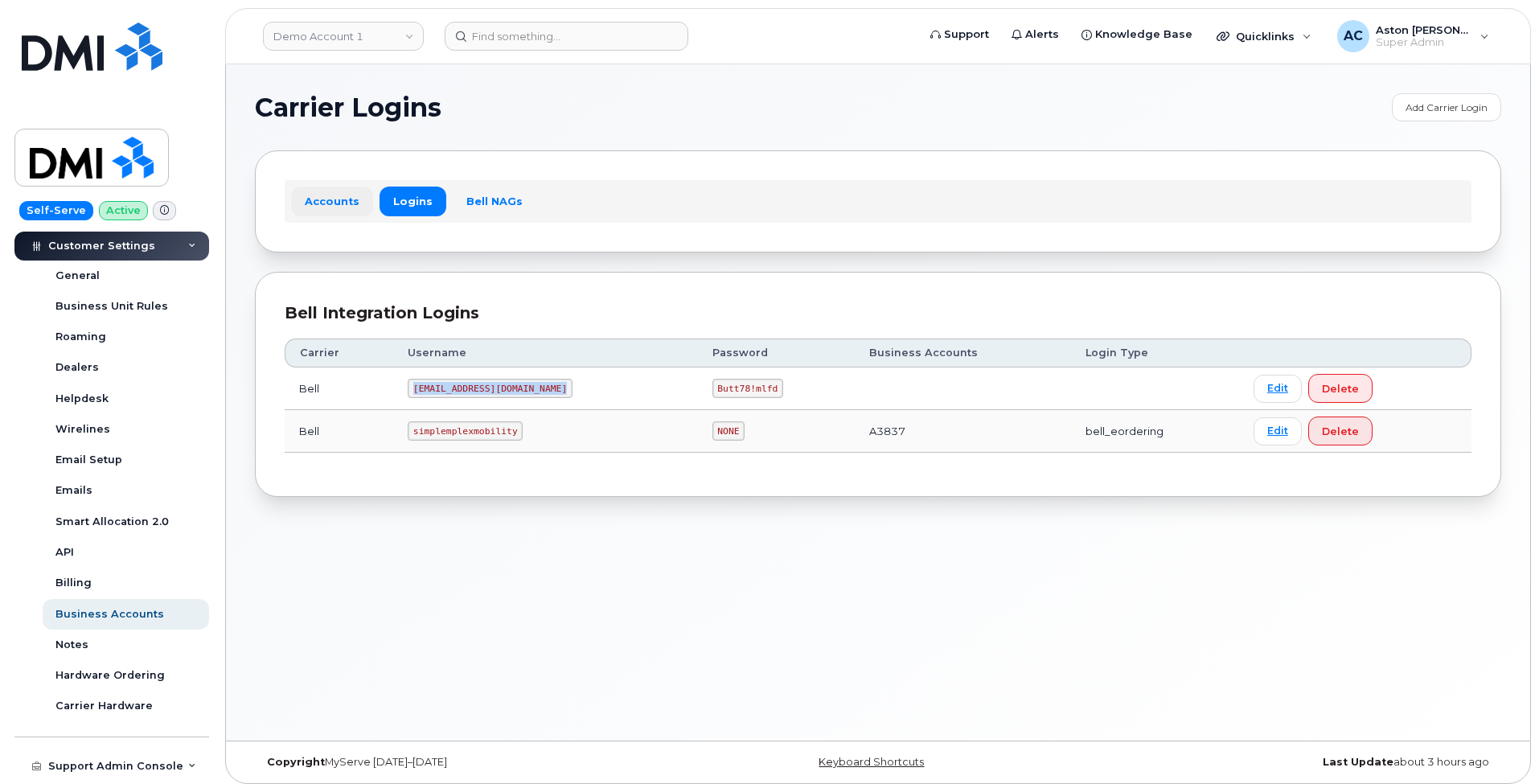
click at [320, 203] on link "Accounts" at bounding box center [333, 200] width 82 height 28
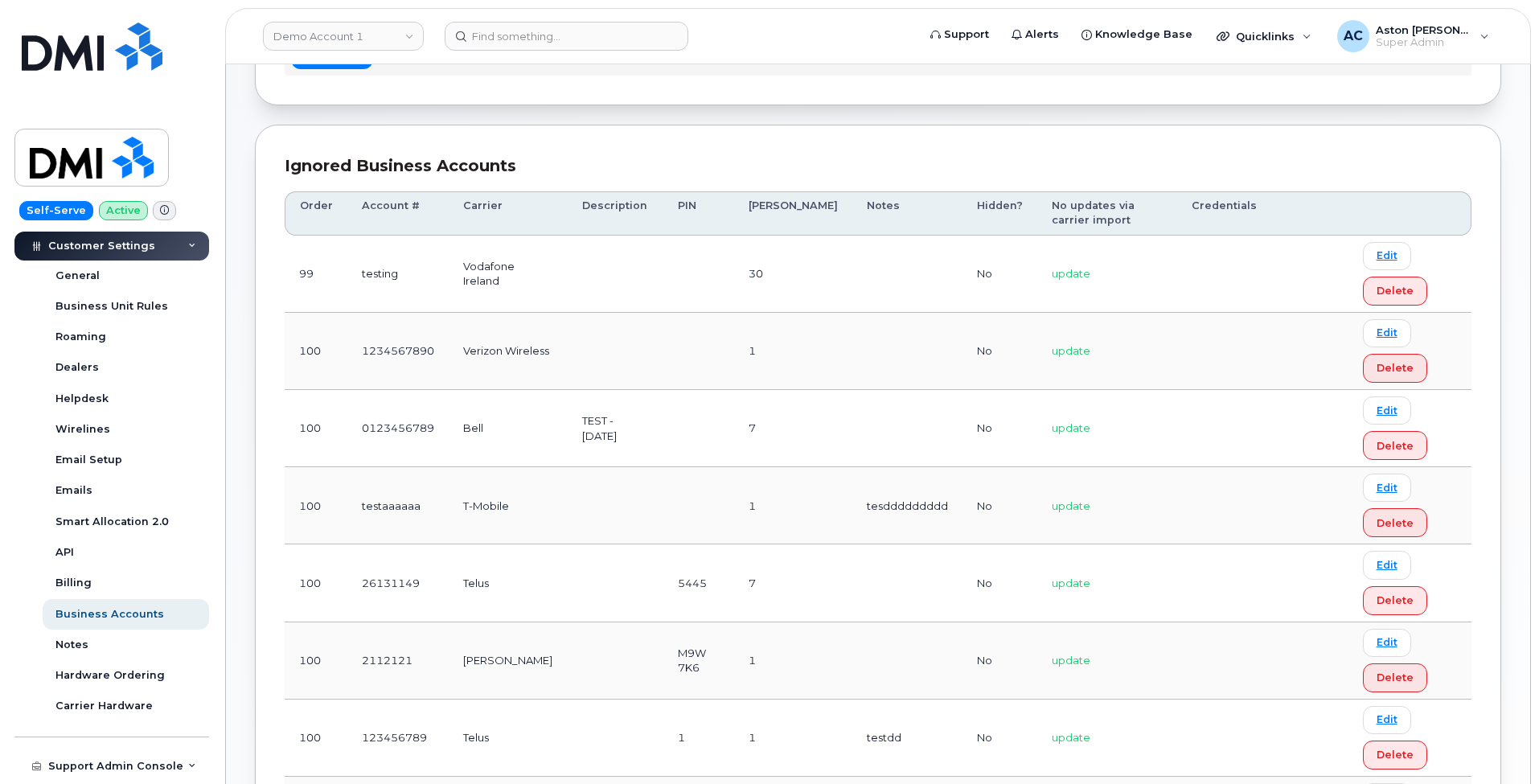
scroll to position [80, 0]
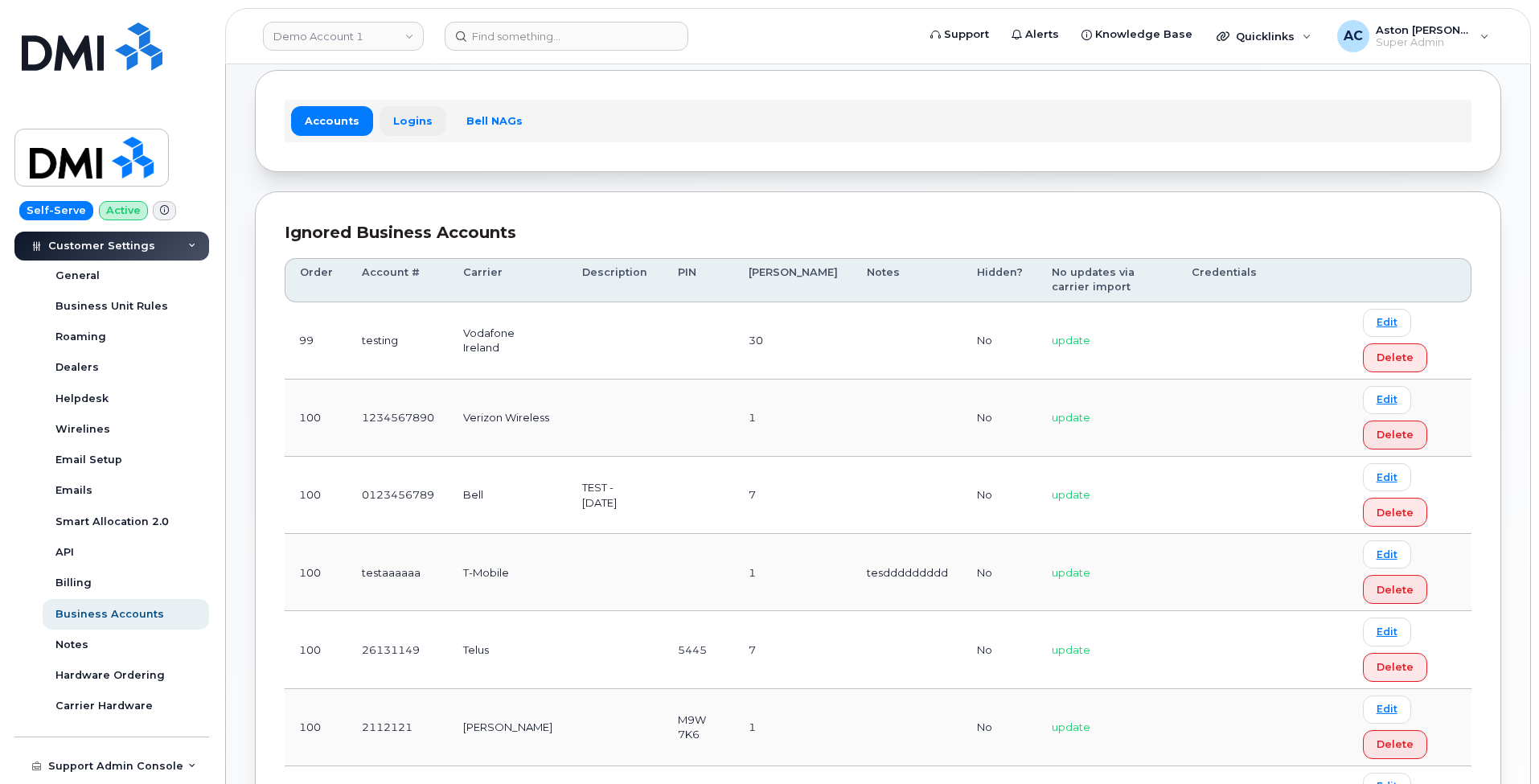
click at [411, 121] on link "Logins" at bounding box center [413, 120] width 67 height 28
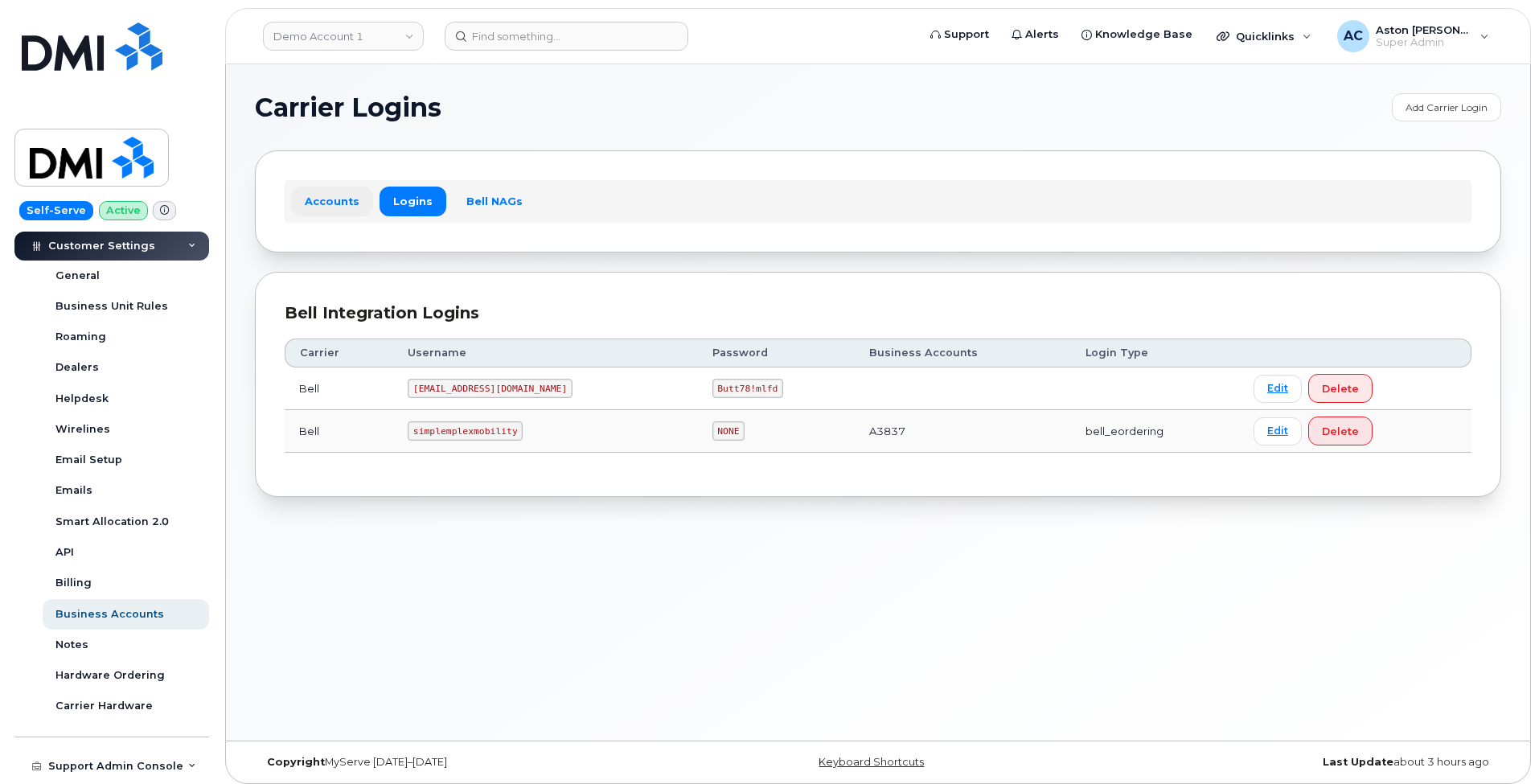
click at [324, 202] on link "Accounts" at bounding box center [333, 200] width 82 height 28
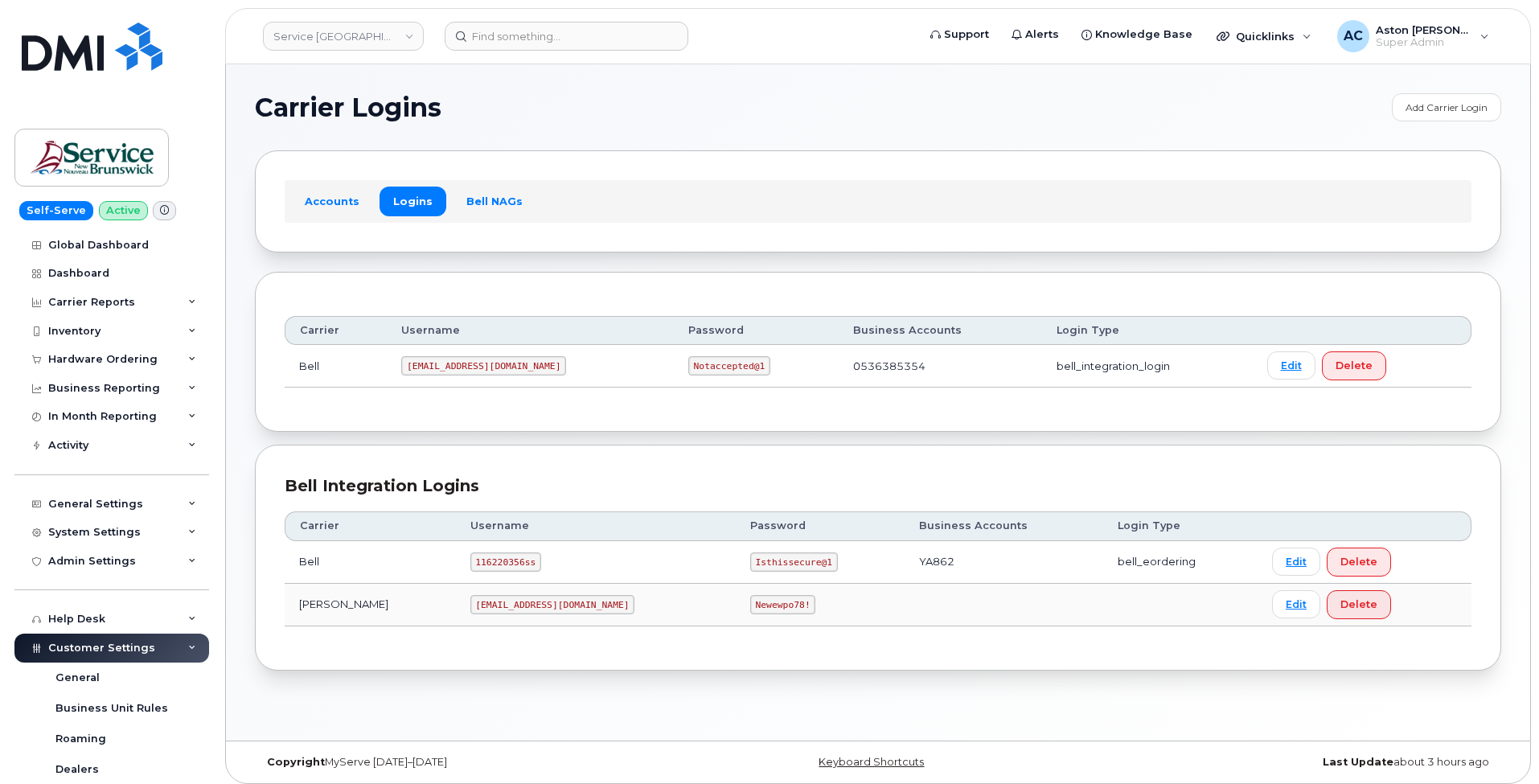
click at [688, 367] on code "Notaccepted@1" at bounding box center [729, 366] width 82 height 20
click at [750, 606] on code "Newewpo78!" at bounding box center [782, 604] width 66 height 20
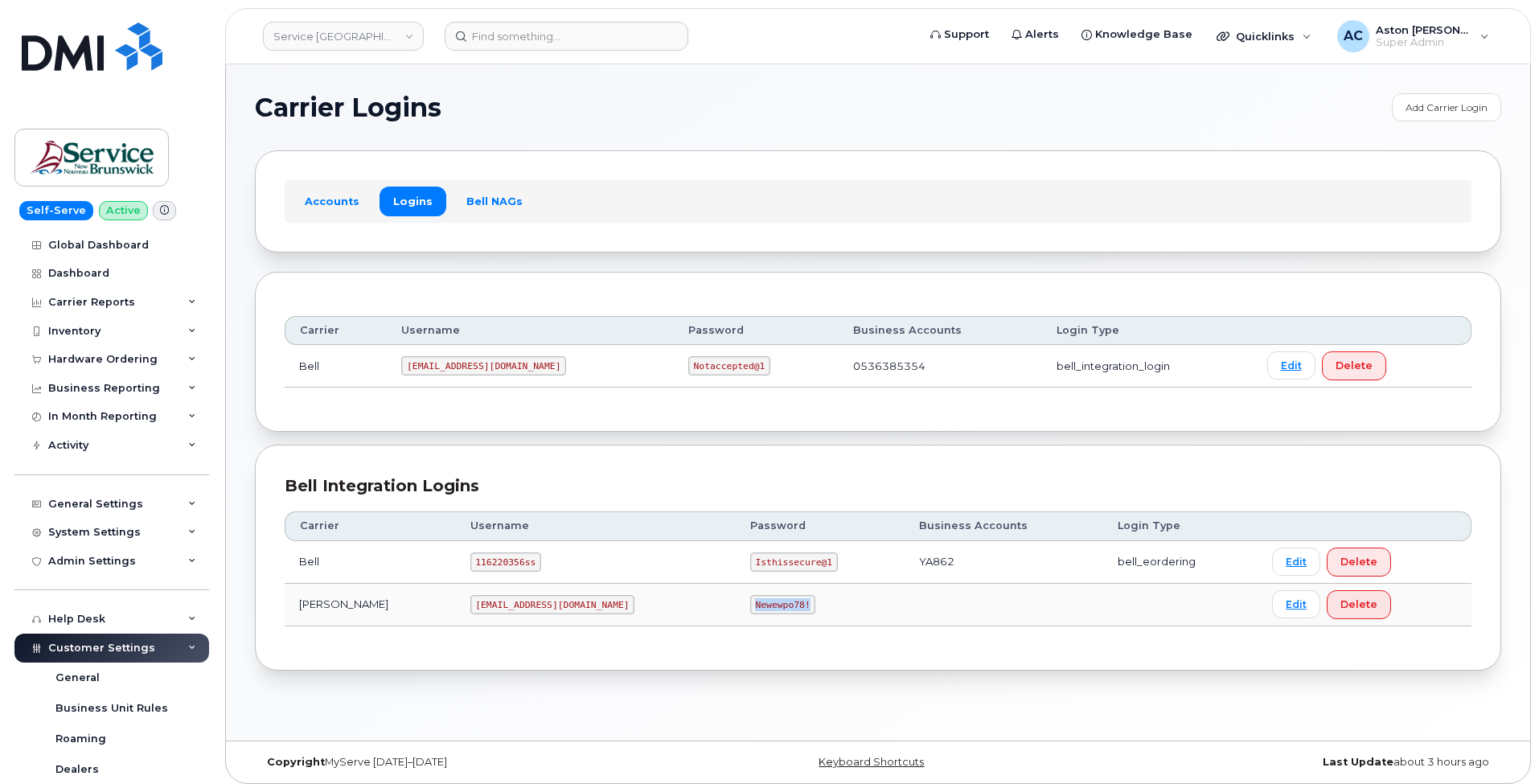
copy code "Newewpo78!"
drag, startPoint x: 617, startPoint y: 362, endPoint x: 692, endPoint y: 363, distance: 75.0
click at [692, 363] on td "Notaccepted@1" at bounding box center [756, 365] width 165 height 42
copy code "Notaccepted@1"
click at [470, 562] on code "116220356ss" at bounding box center [505, 562] width 72 height 20
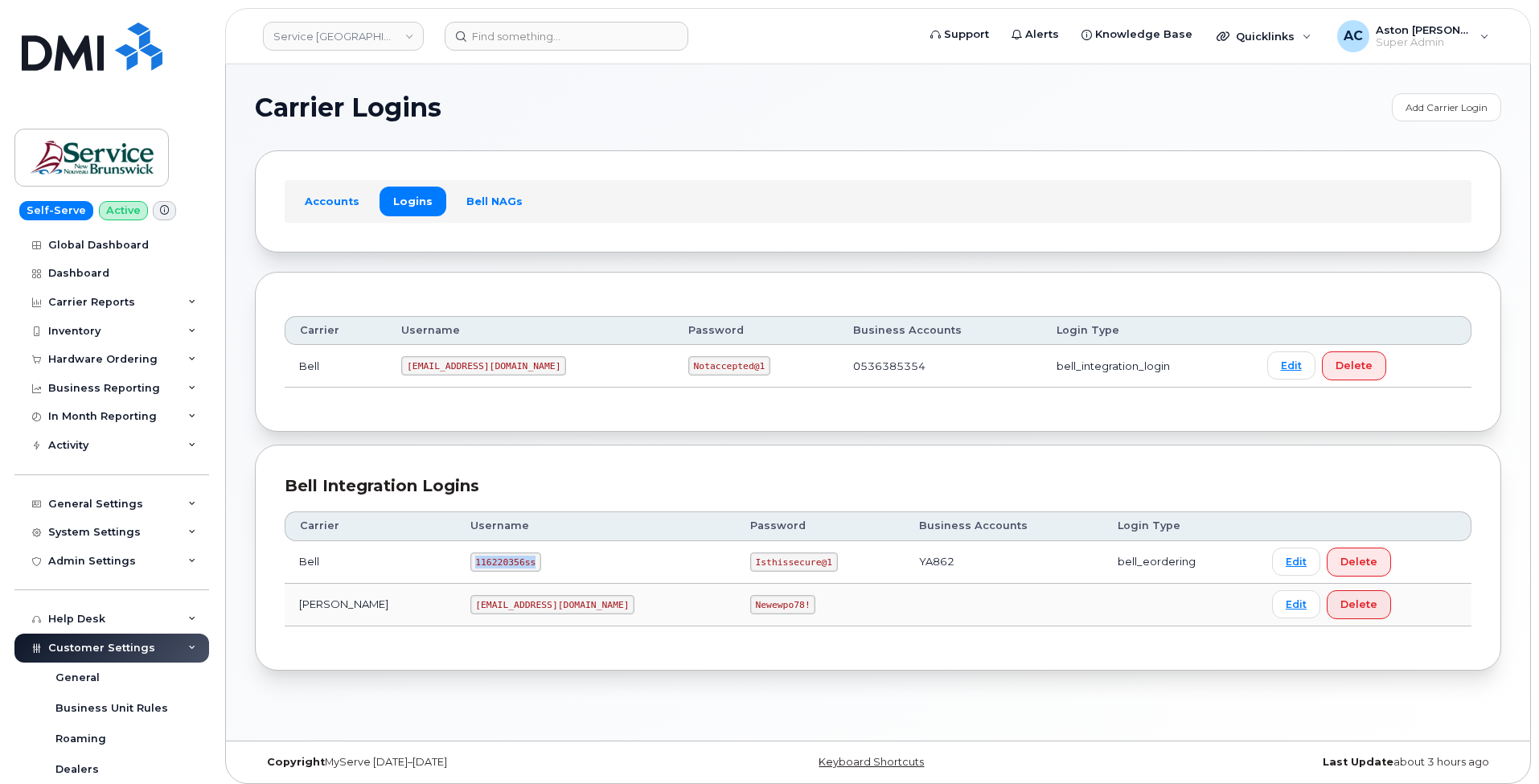
click at [470, 562] on code "116220356ss" at bounding box center [505, 562] width 72 height 20
drag, startPoint x: 435, startPoint y: 562, endPoint x: 438, endPoint y: 365, distance: 197.0
click at [438, 365] on code "ms-snb@dminc.com" at bounding box center [484, 366] width 165 height 20
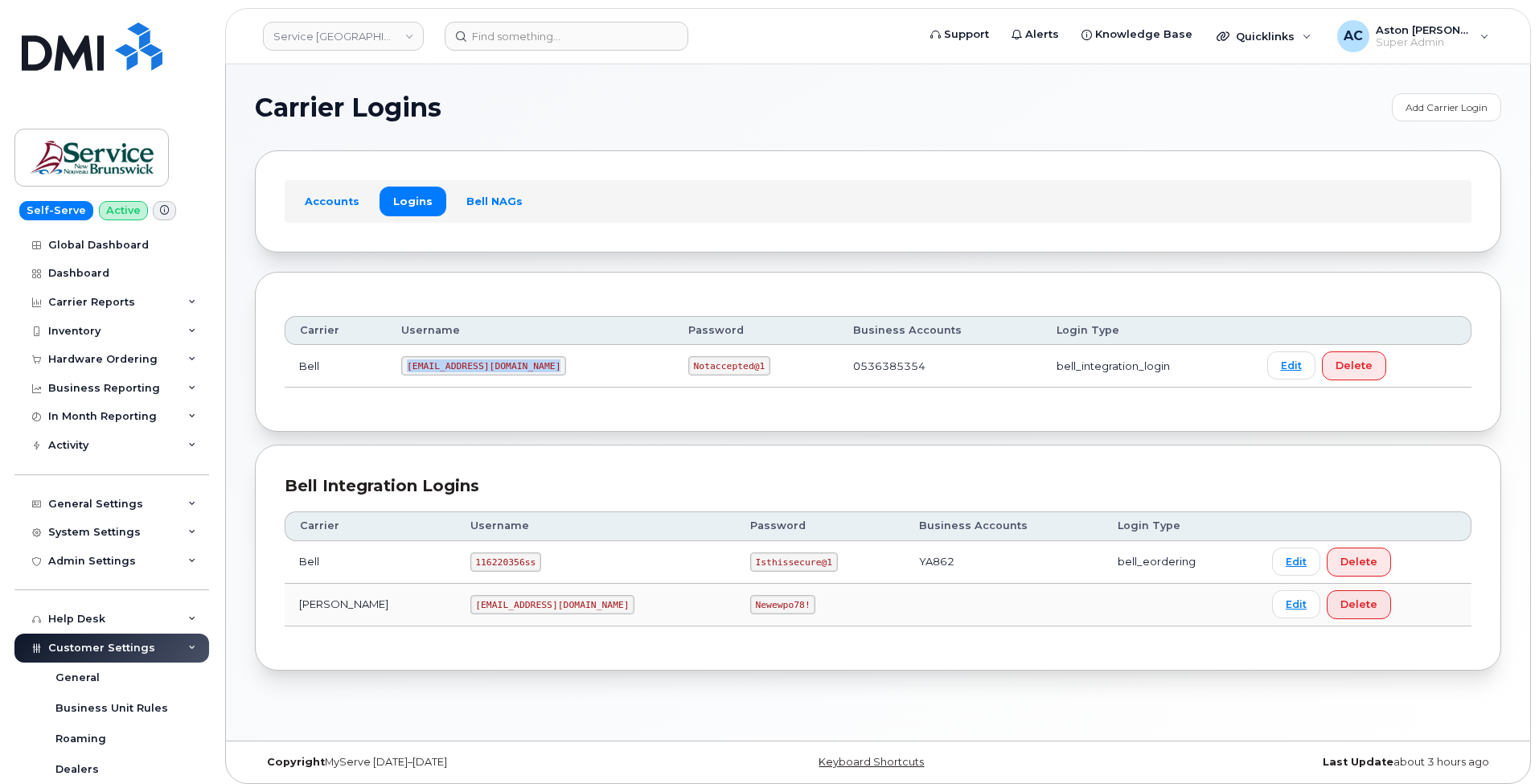
copy code "ms-snb@dminc.com"
click at [688, 367] on code "Notaccepted@1" at bounding box center [729, 366] width 82 height 20
click at [440, 361] on code "ms-snb@dminc.com" at bounding box center [484, 366] width 165 height 20
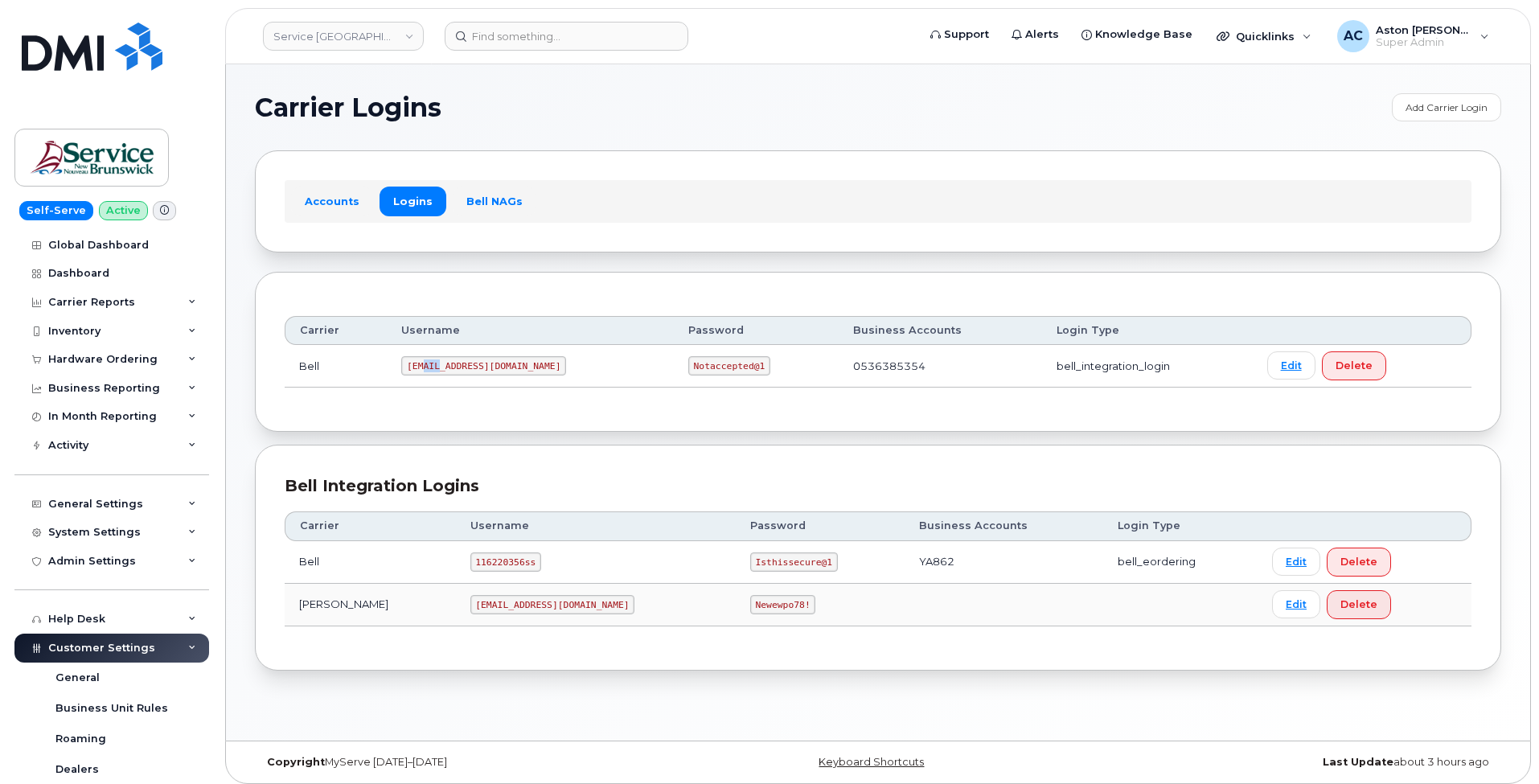
click at [440, 361] on code "ms-snb@dminc.com" at bounding box center [484, 366] width 165 height 20
copy code "ms-snb@dminc.com"
click at [688, 365] on code "Notaccepted@1" at bounding box center [729, 366] width 82 height 20
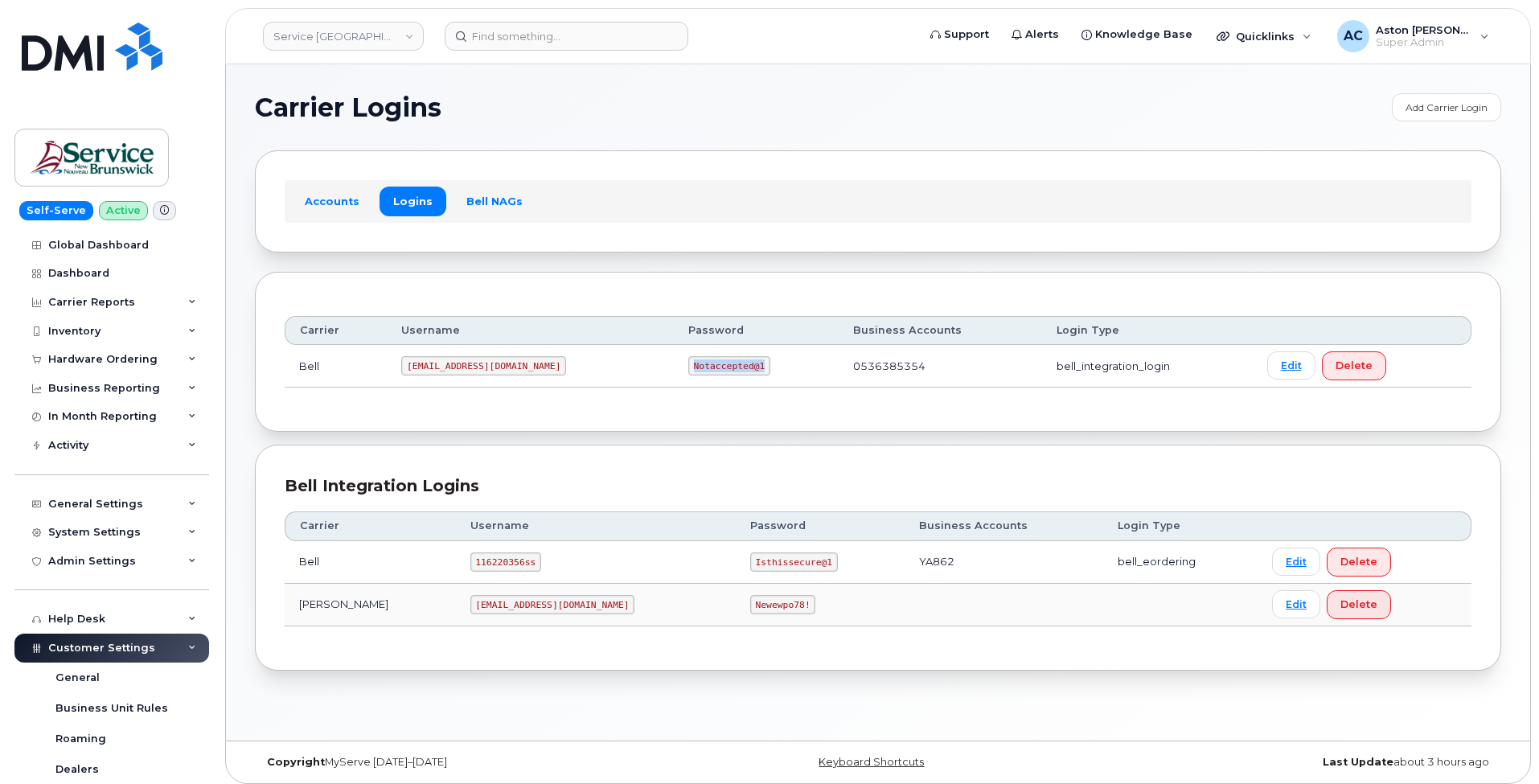
click at [688, 365] on code "Notaccepted@1" at bounding box center [729, 366] width 82 height 20
copy code "Notaccepted@1"
